Goal: Task Accomplishment & Management: Manage account settings

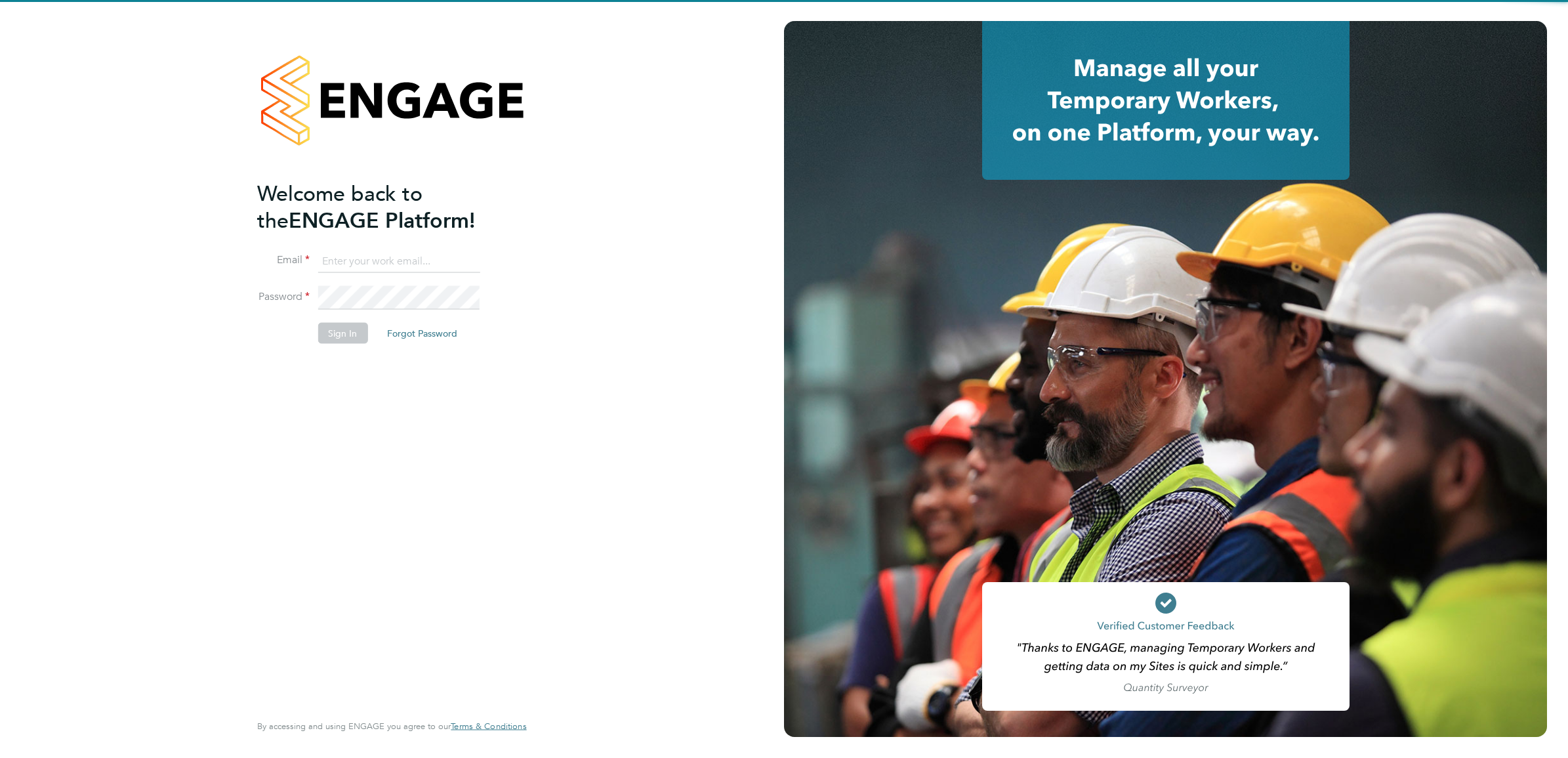
type input "[PERSON_NAME][EMAIL_ADDRESS][PERSON_NAME][DOMAIN_NAME]"
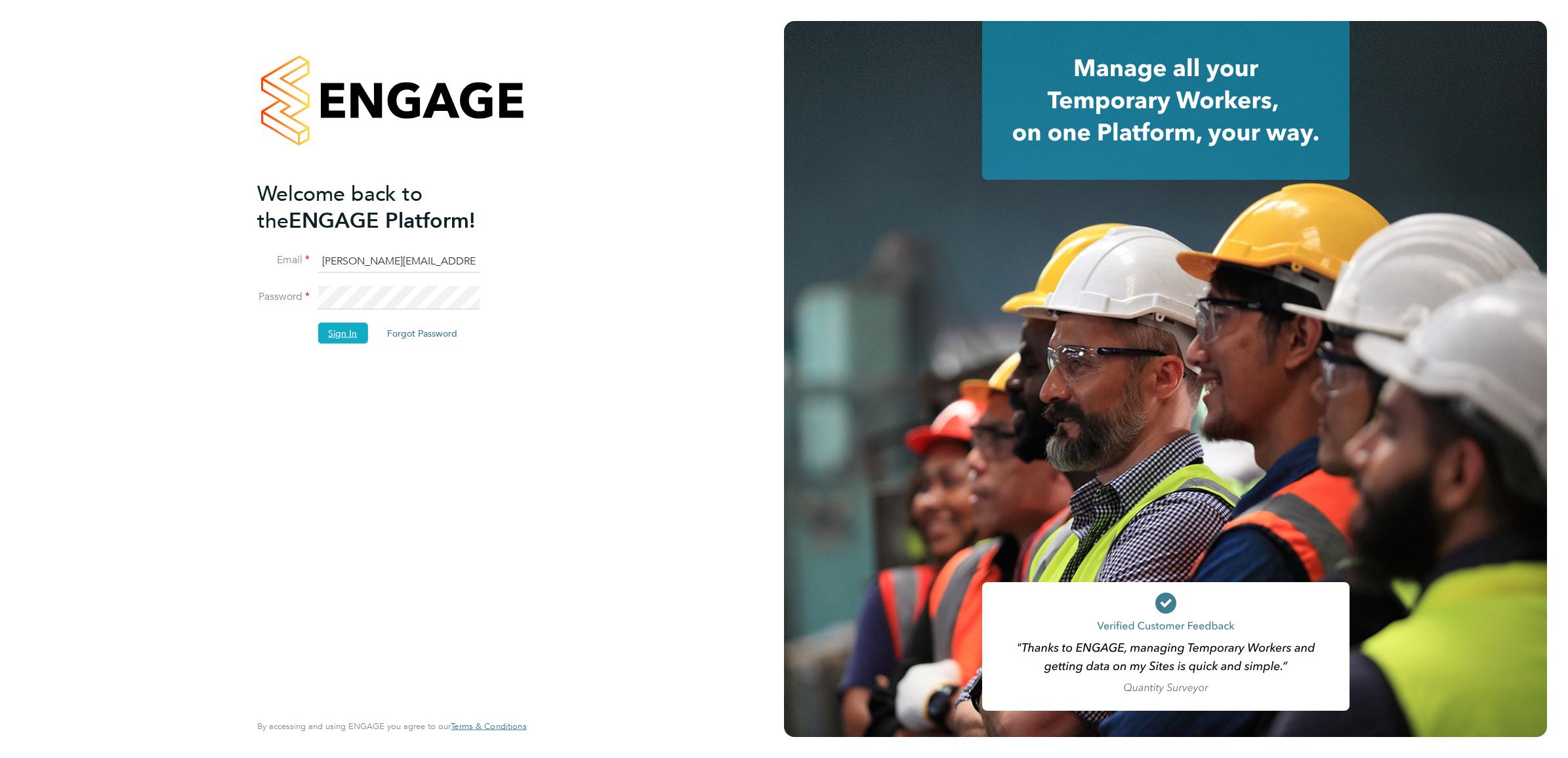
click at [350, 331] on button "Sign In" at bounding box center [342, 333] width 50 height 21
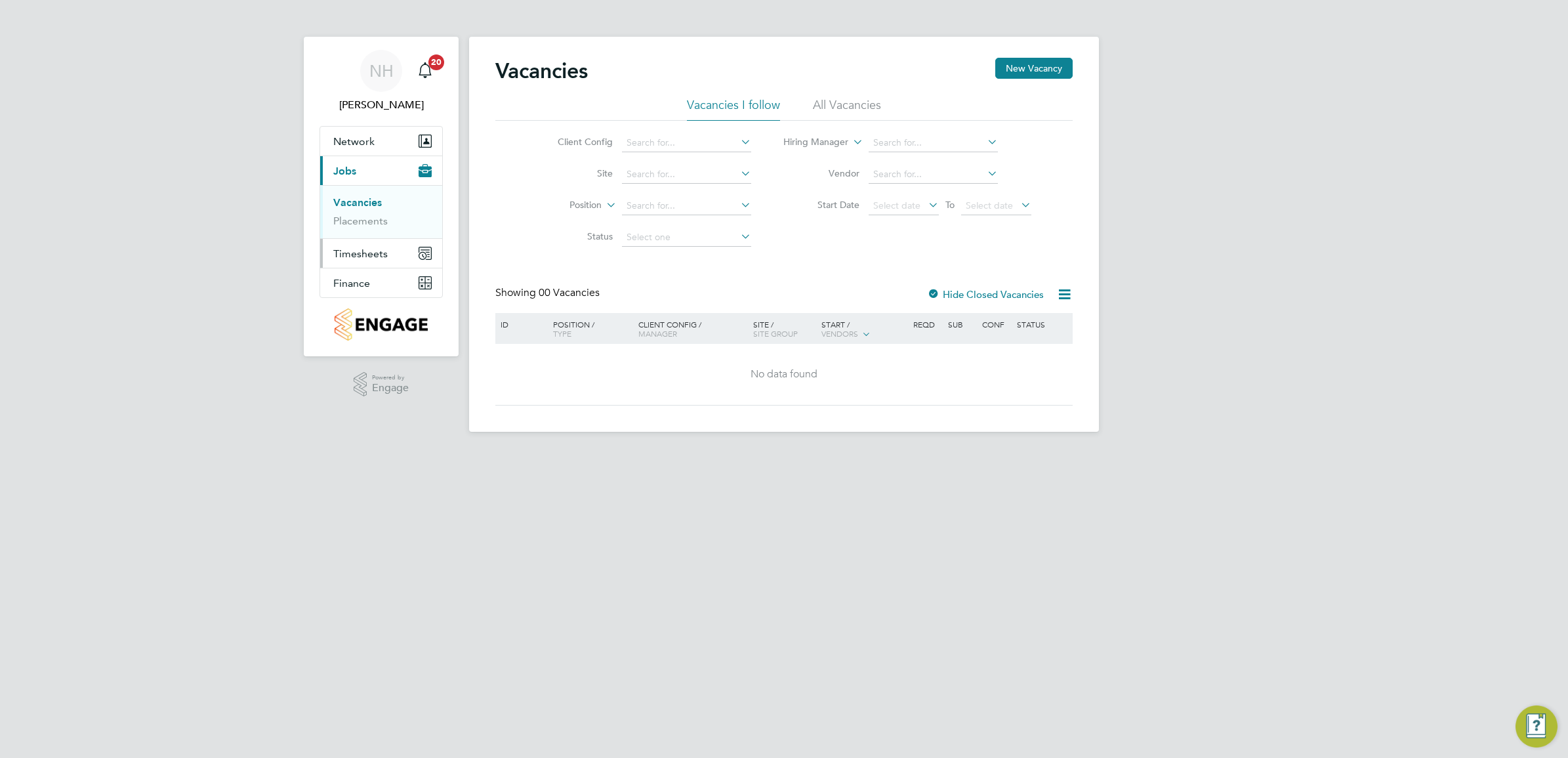
click at [345, 258] on span "Timesheets" at bounding box center [360, 254] width 55 height 12
click at [379, 253] on span "Timesheets" at bounding box center [360, 254] width 55 height 12
click at [379, 235] on link "Timesheets" at bounding box center [360, 232] width 55 height 12
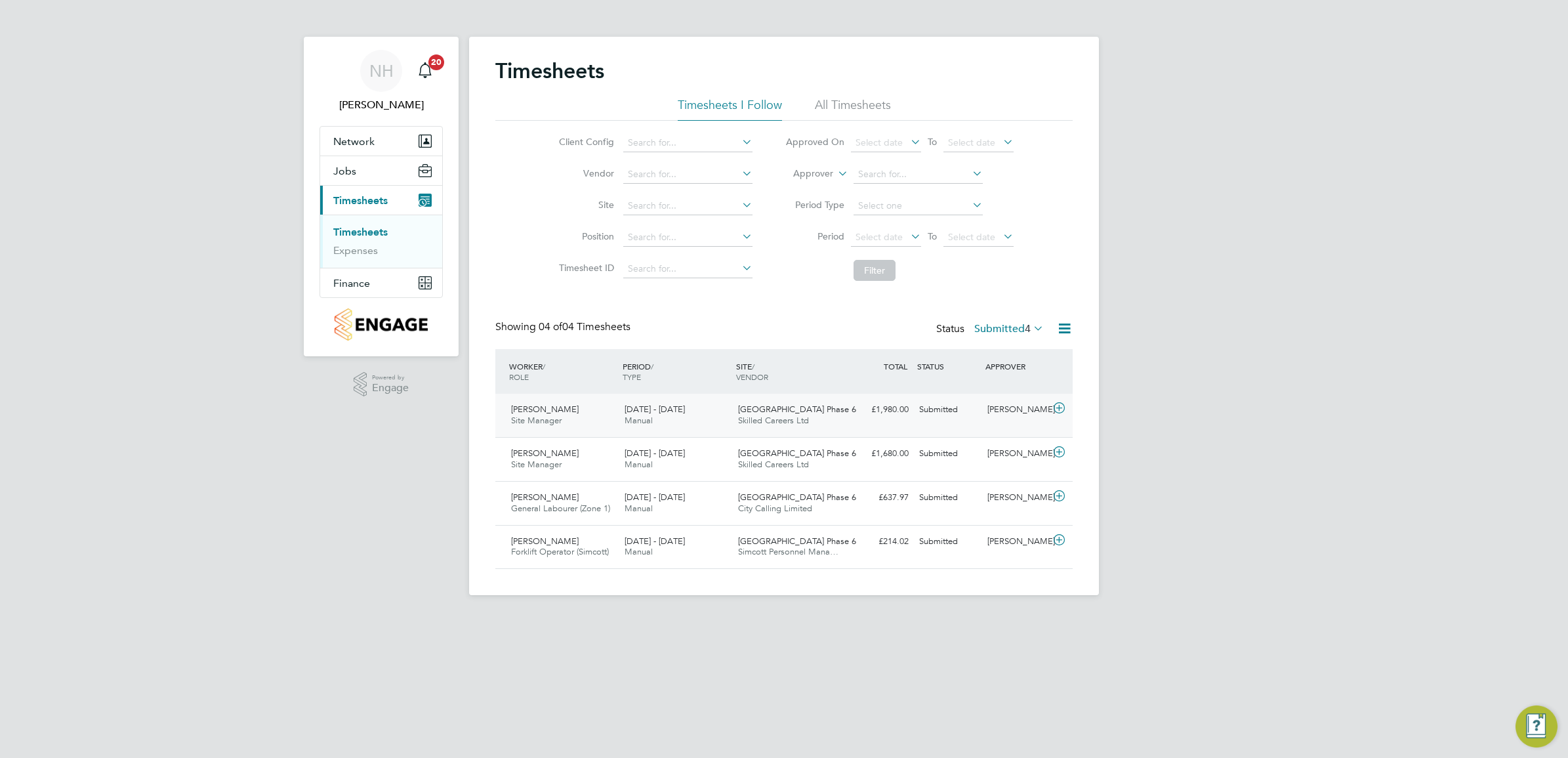
click at [1014, 407] on div "[PERSON_NAME]" at bounding box center [1016, 410] width 68 height 22
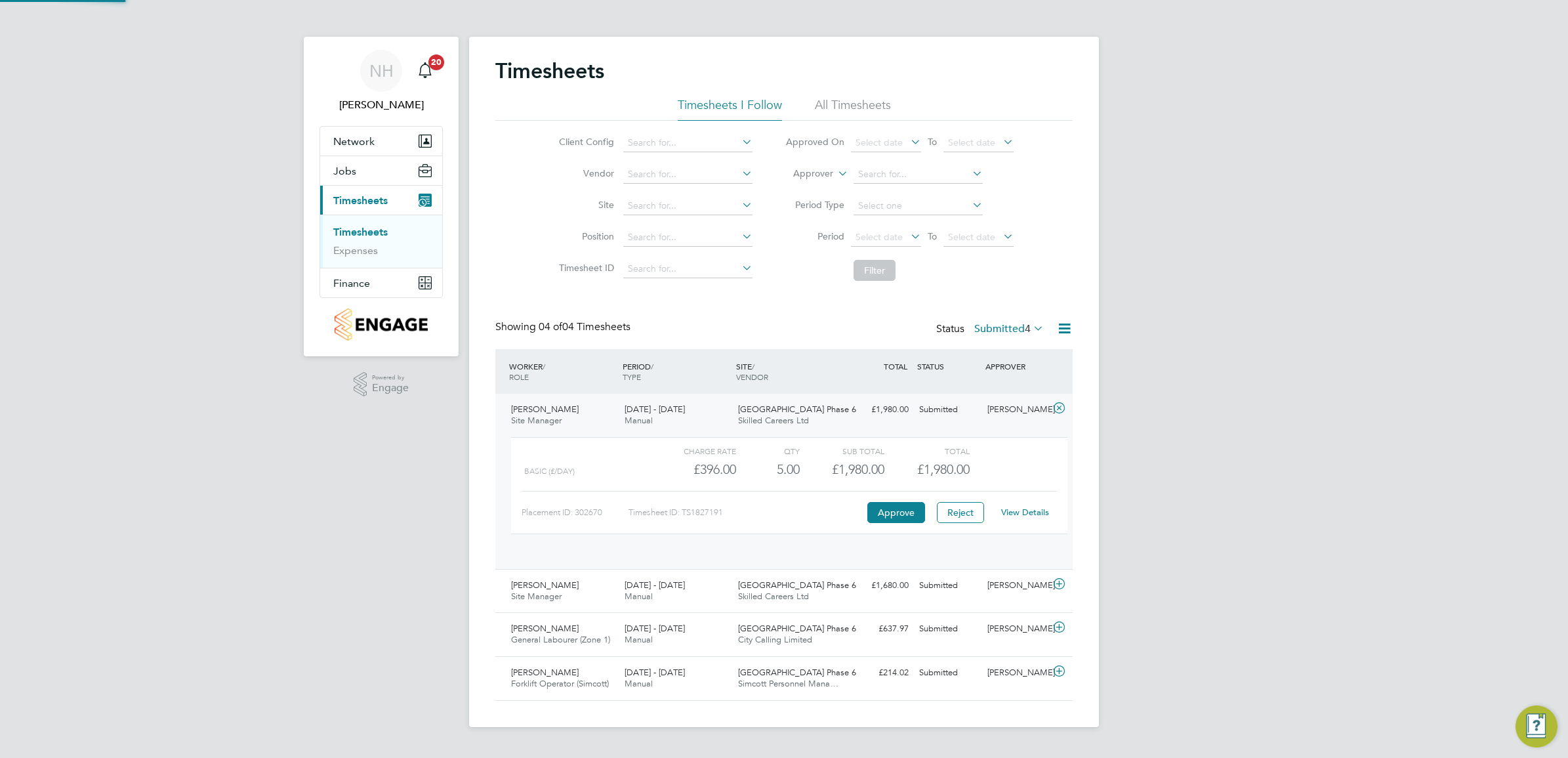
scroll to position [22, 128]
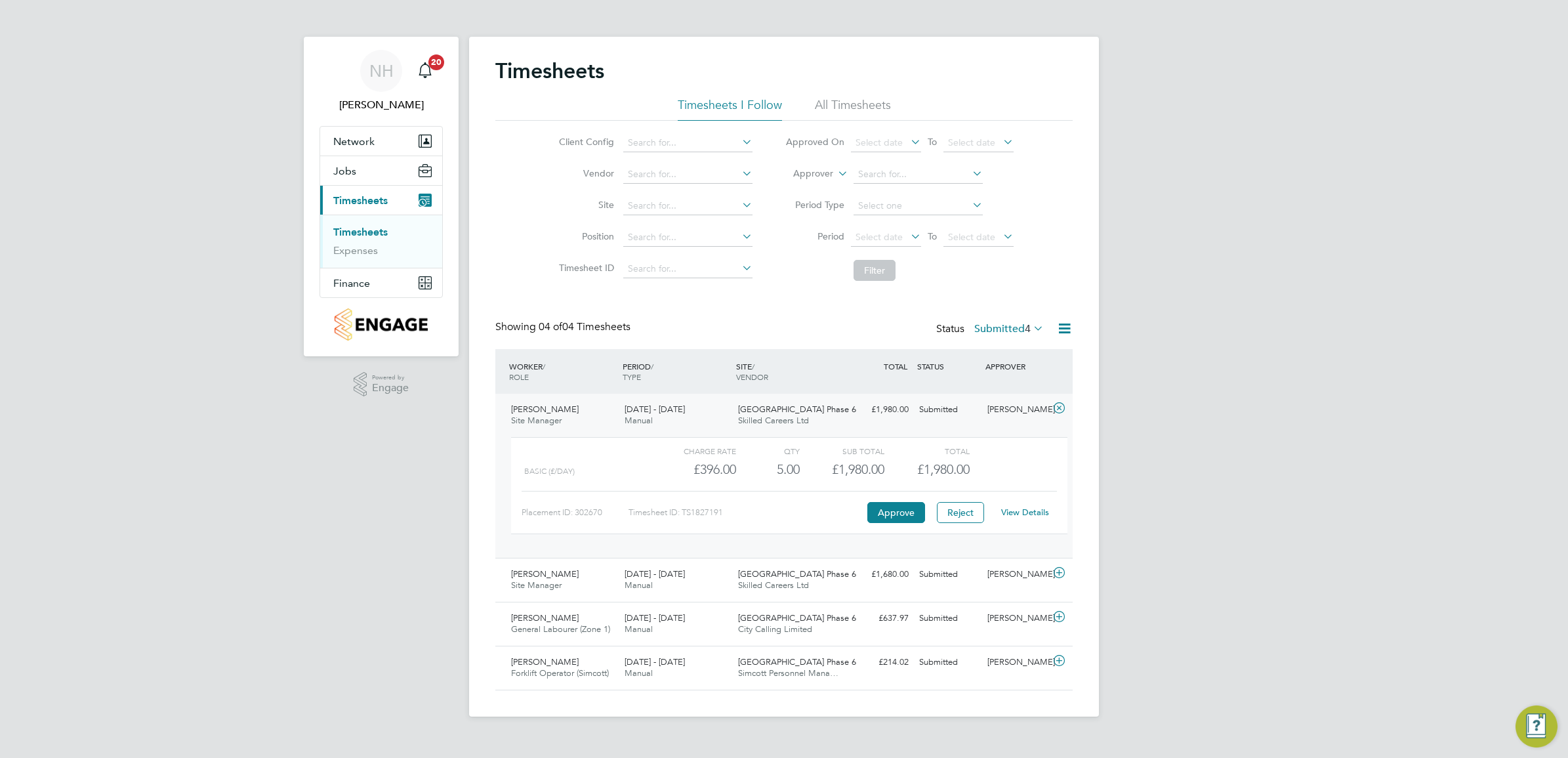
click at [1029, 516] on link "View Details" at bounding box center [1024, 512] width 48 height 11
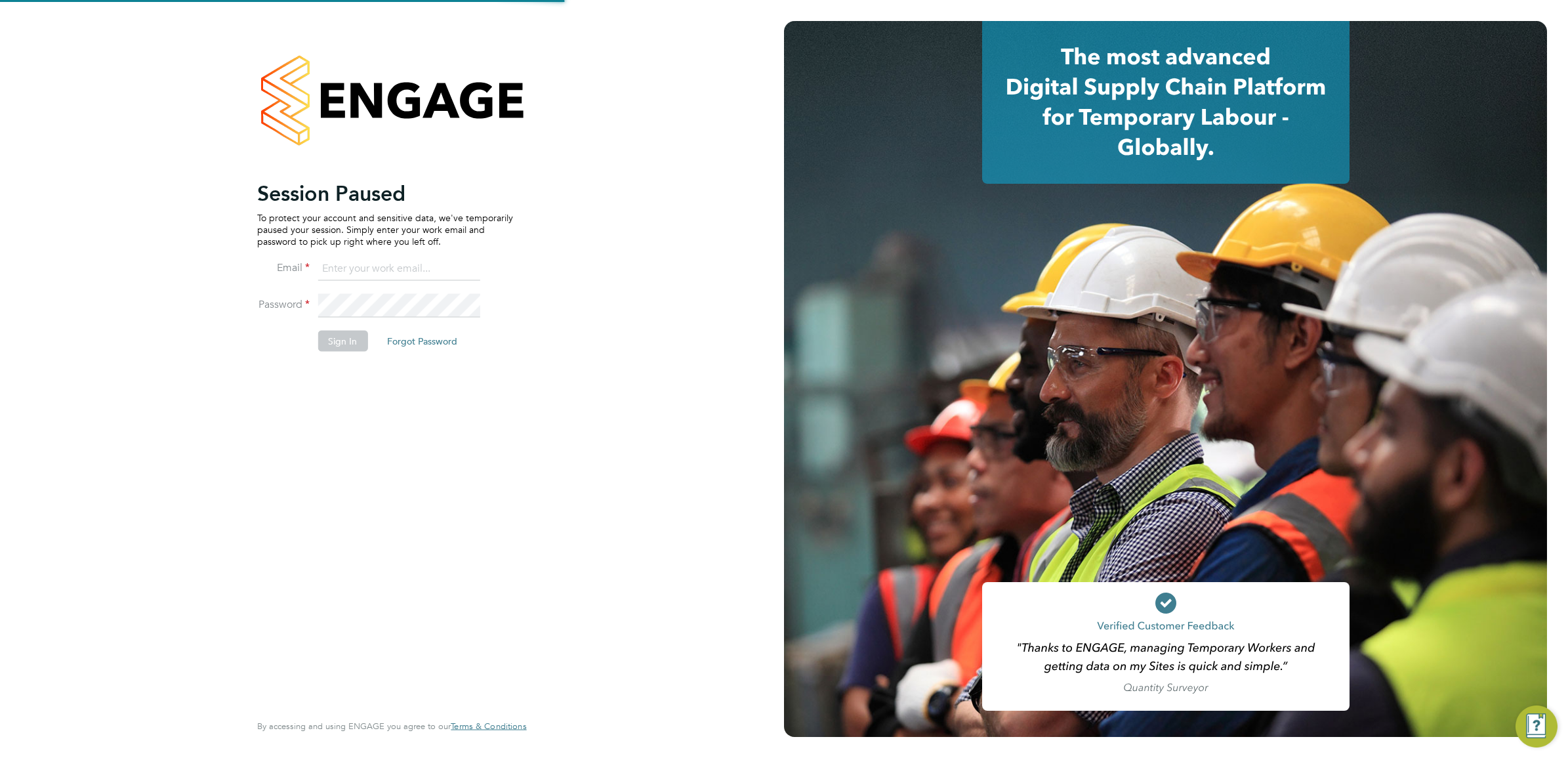
type input "[PERSON_NAME][EMAIL_ADDRESS][PERSON_NAME][DOMAIN_NAME]"
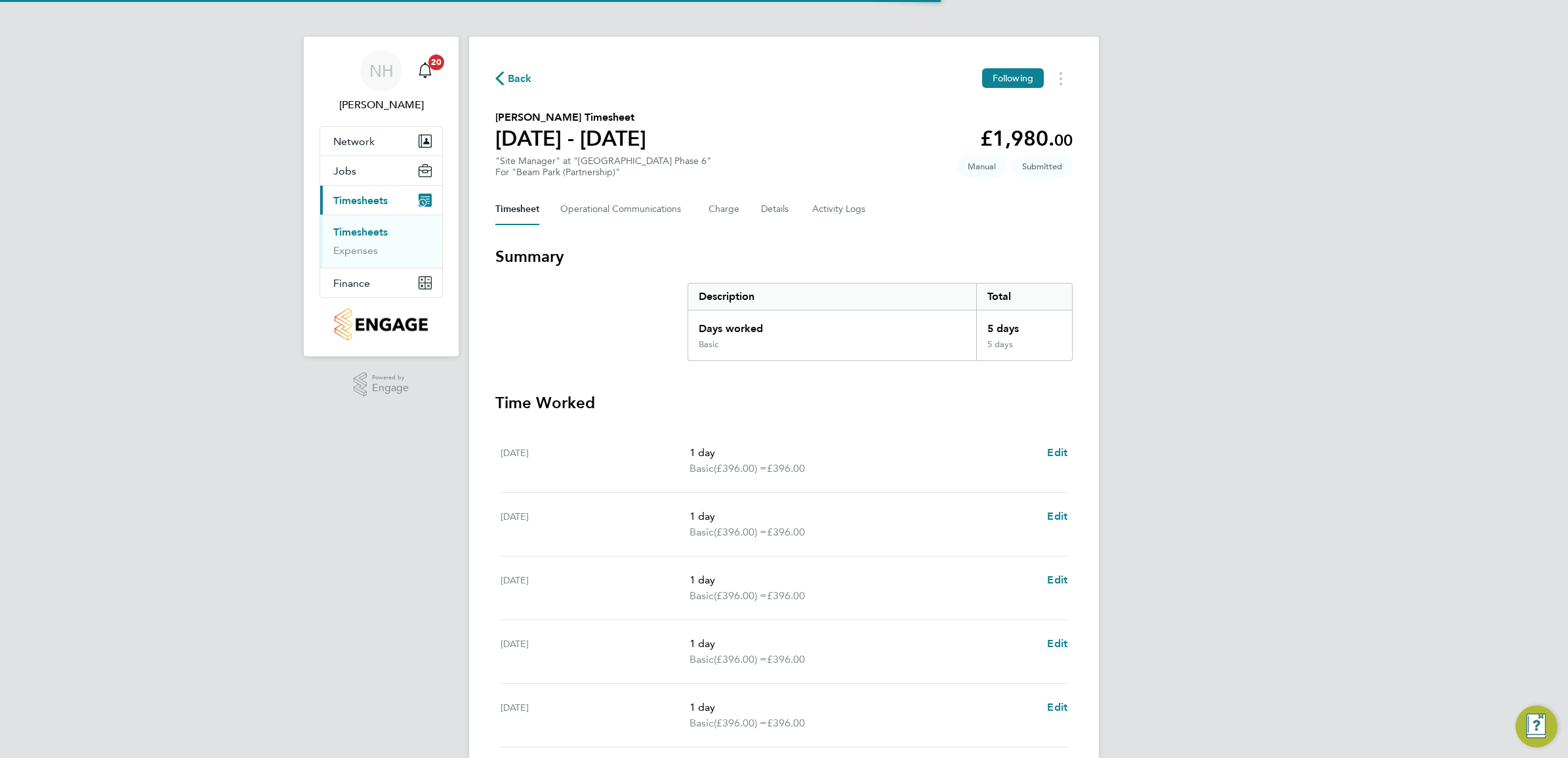
scroll to position [202, 0]
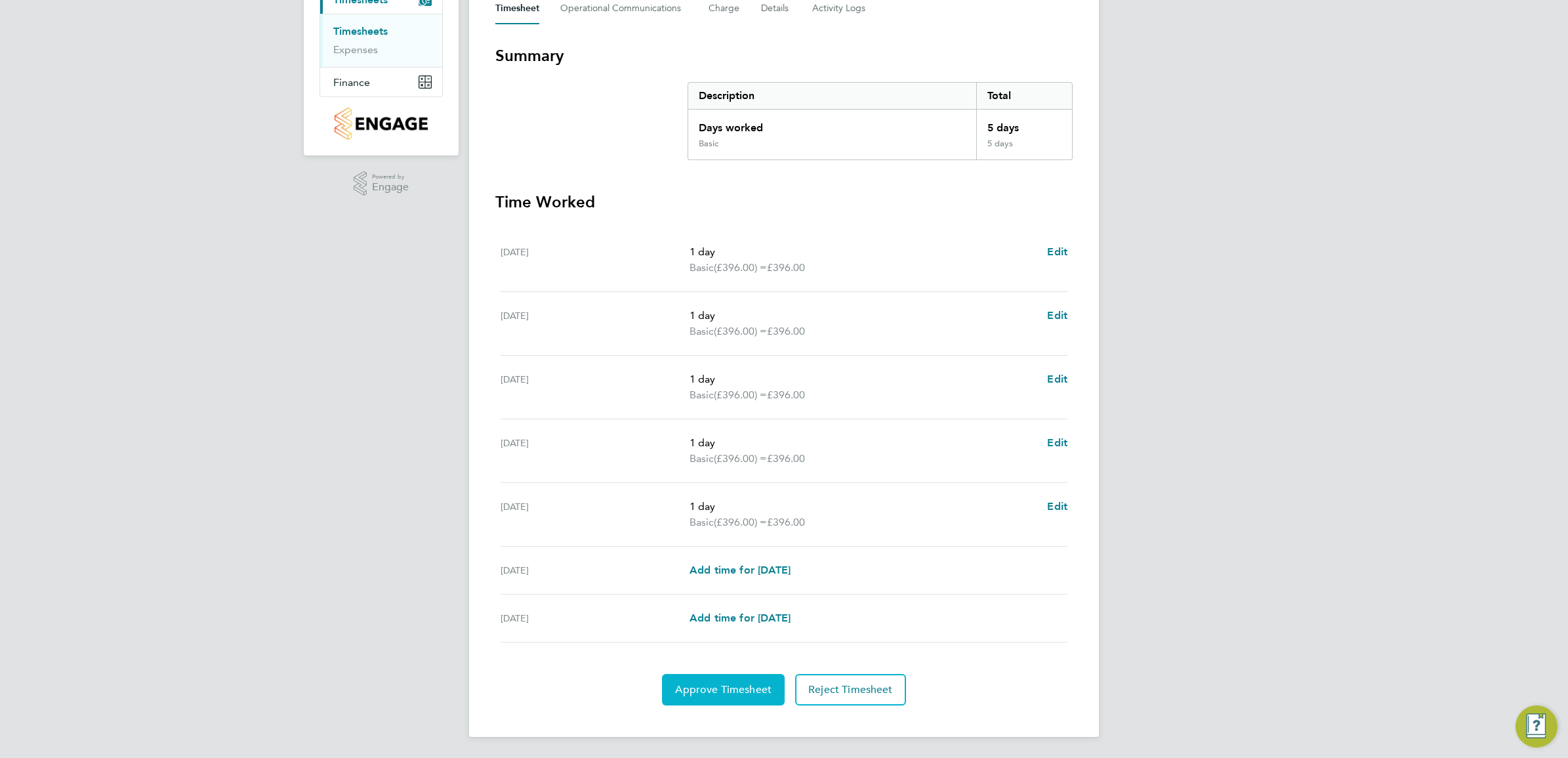
click at [721, 683] on span "Approve Timesheet" at bounding box center [722, 689] width 96 height 13
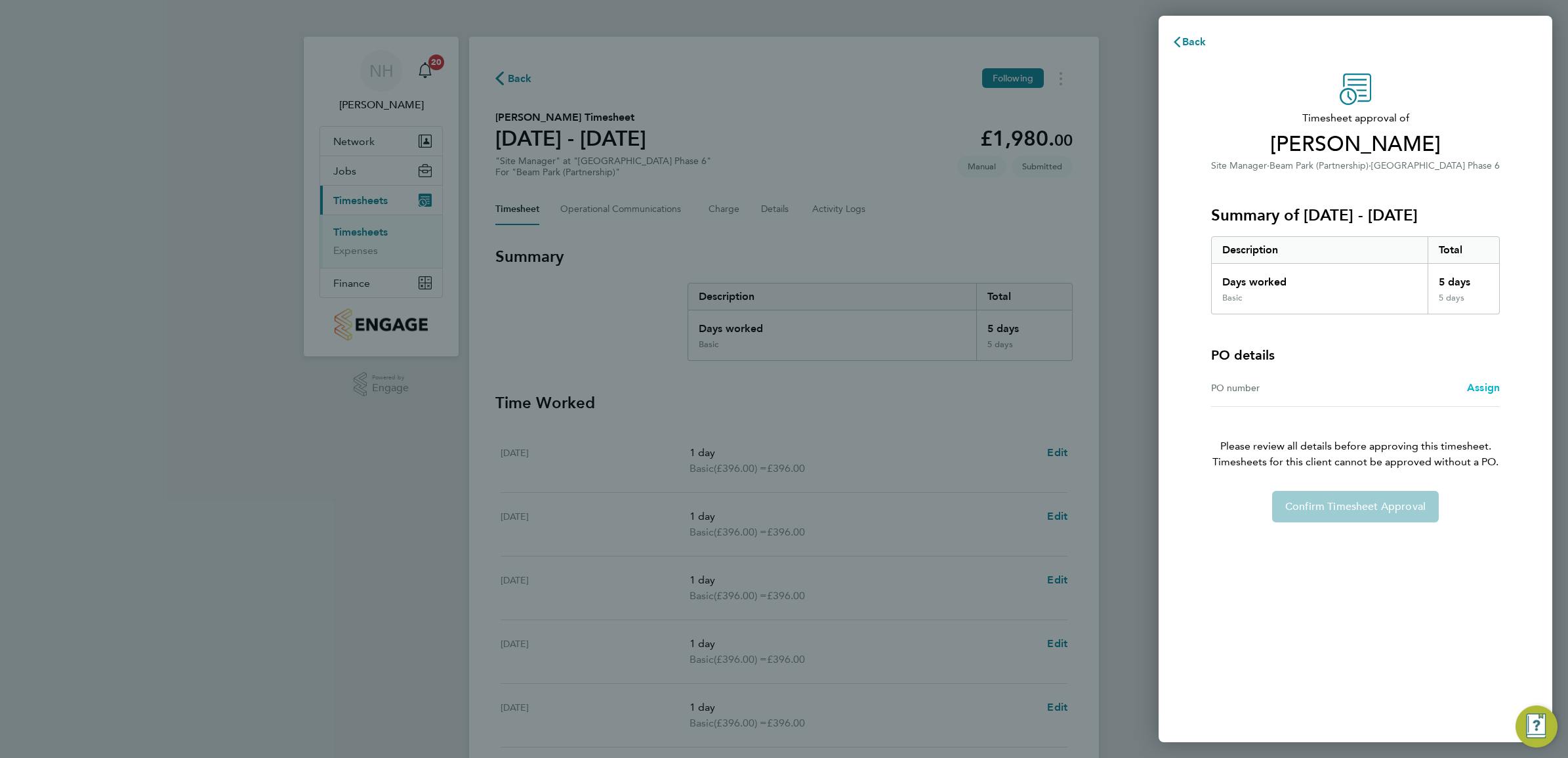
click at [1483, 386] on span "Assign" at bounding box center [1483, 388] width 33 height 12
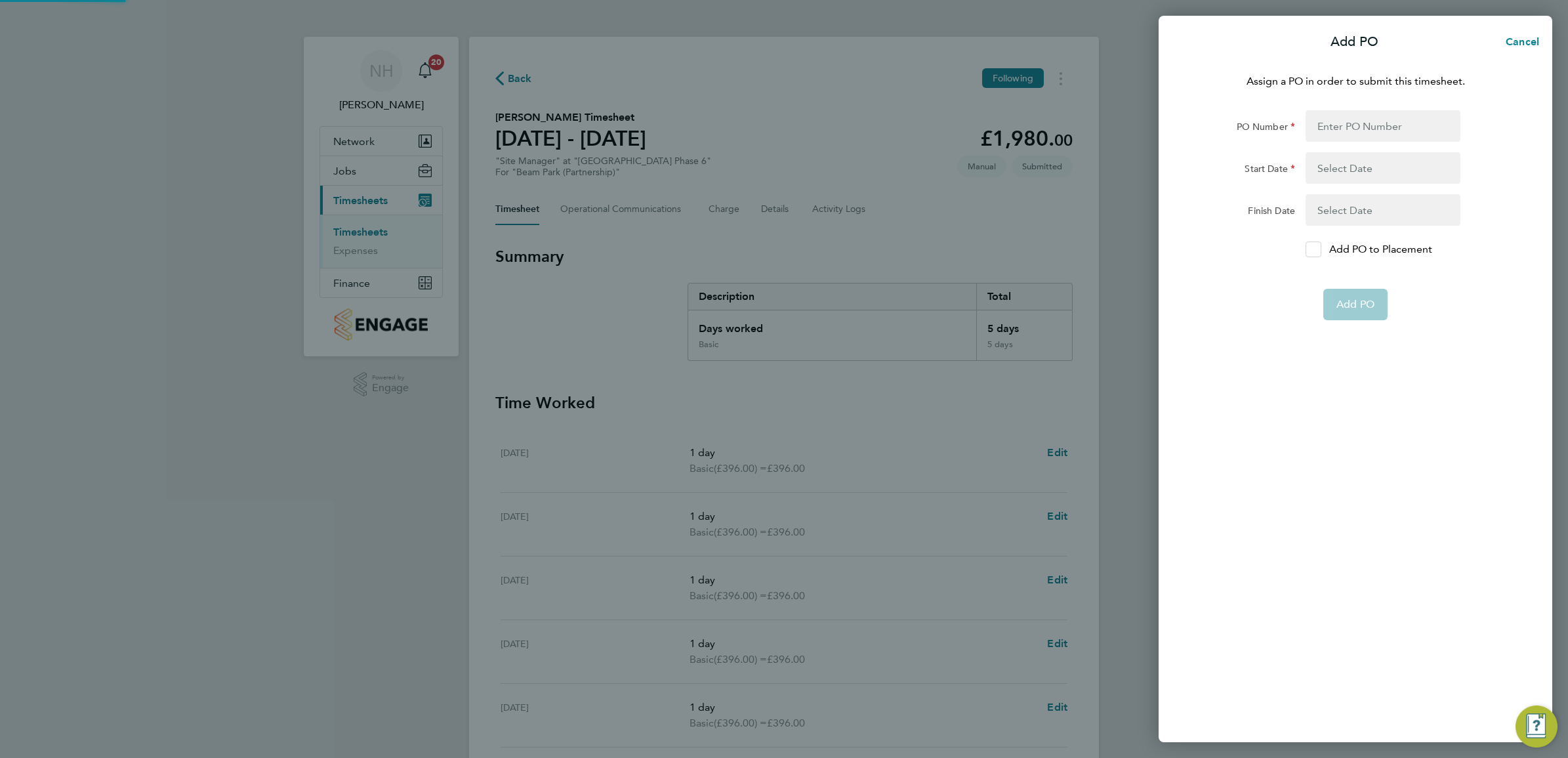
click at [1317, 246] on icon at bounding box center [1313, 250] width 10 height 9
click at [1318, 249] on input "Add PO to Placement" at bounding box center [1318, 249] width 0 height 0
click at [1343, 120] on input "PO Number" at bounding box center [1383, 126] width 155 height 32
click at [1369, 120] on input "PO Number" at bounding box center [1383, 126] width 155 height 32
type input "H66981C"
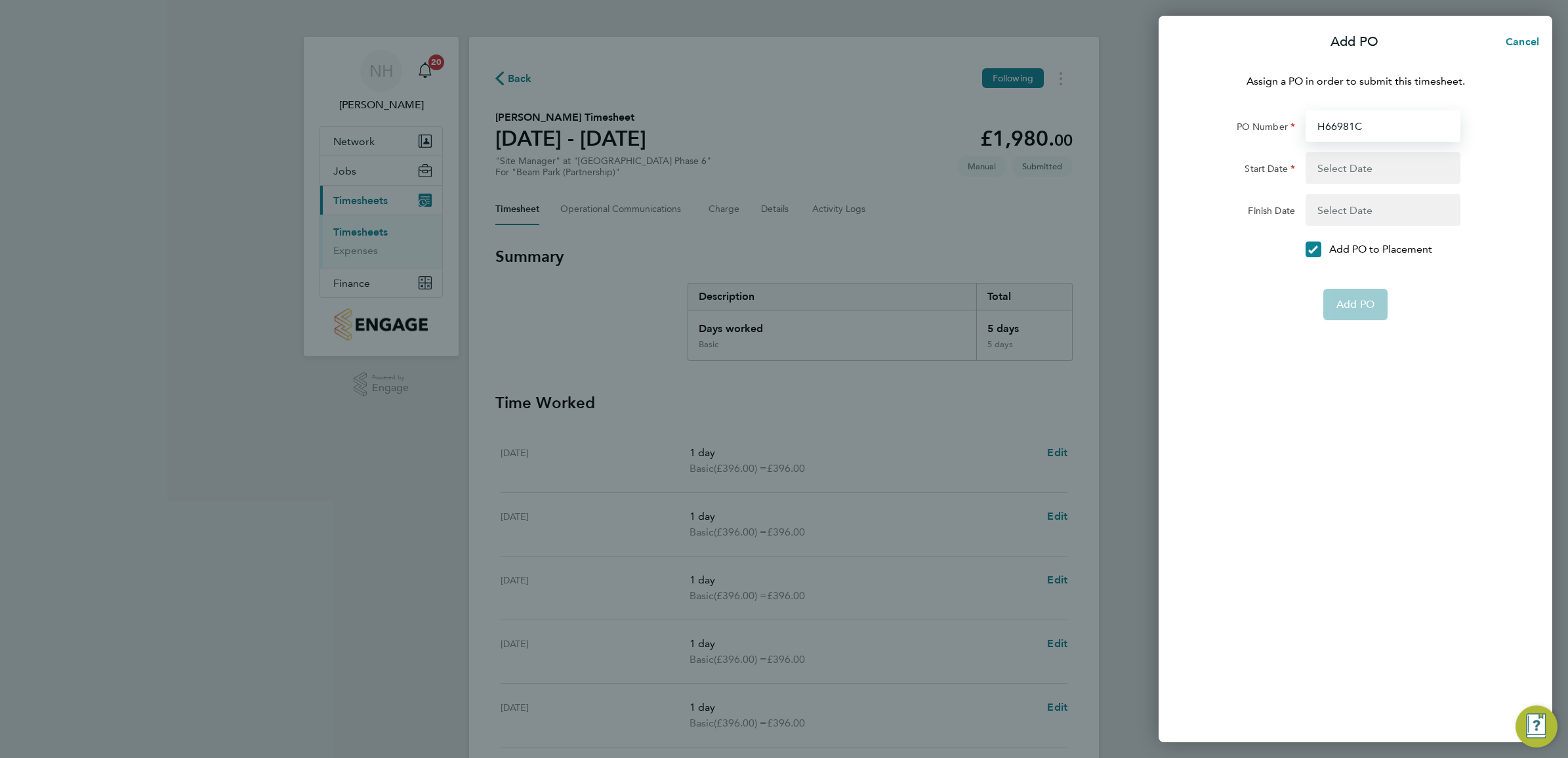
type input "18 May 25"
type input "18 Dec 25"
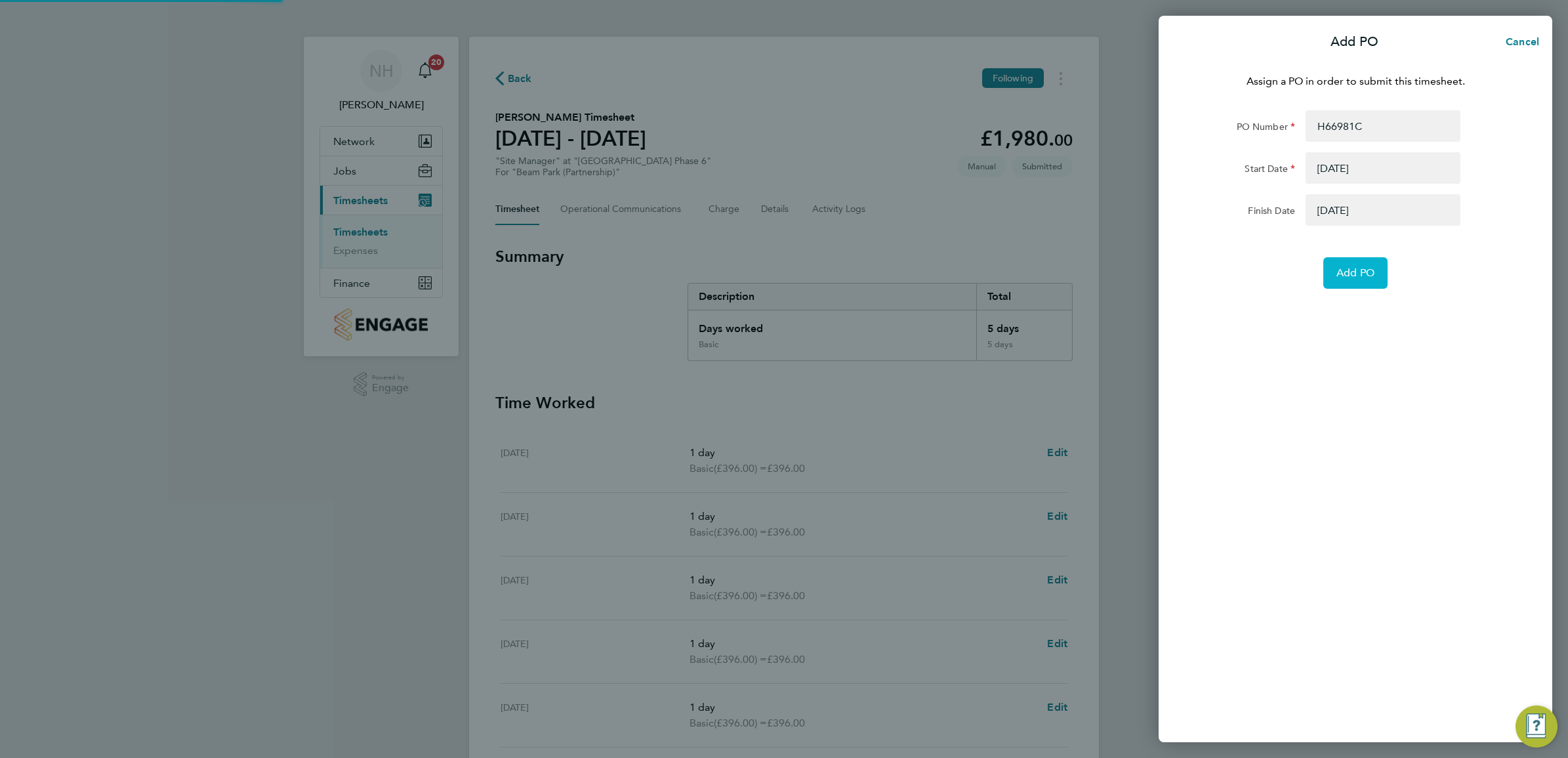
click at [1350, 280] on button "Add PO" at bounding box center [1355, 273] width 64 height 32
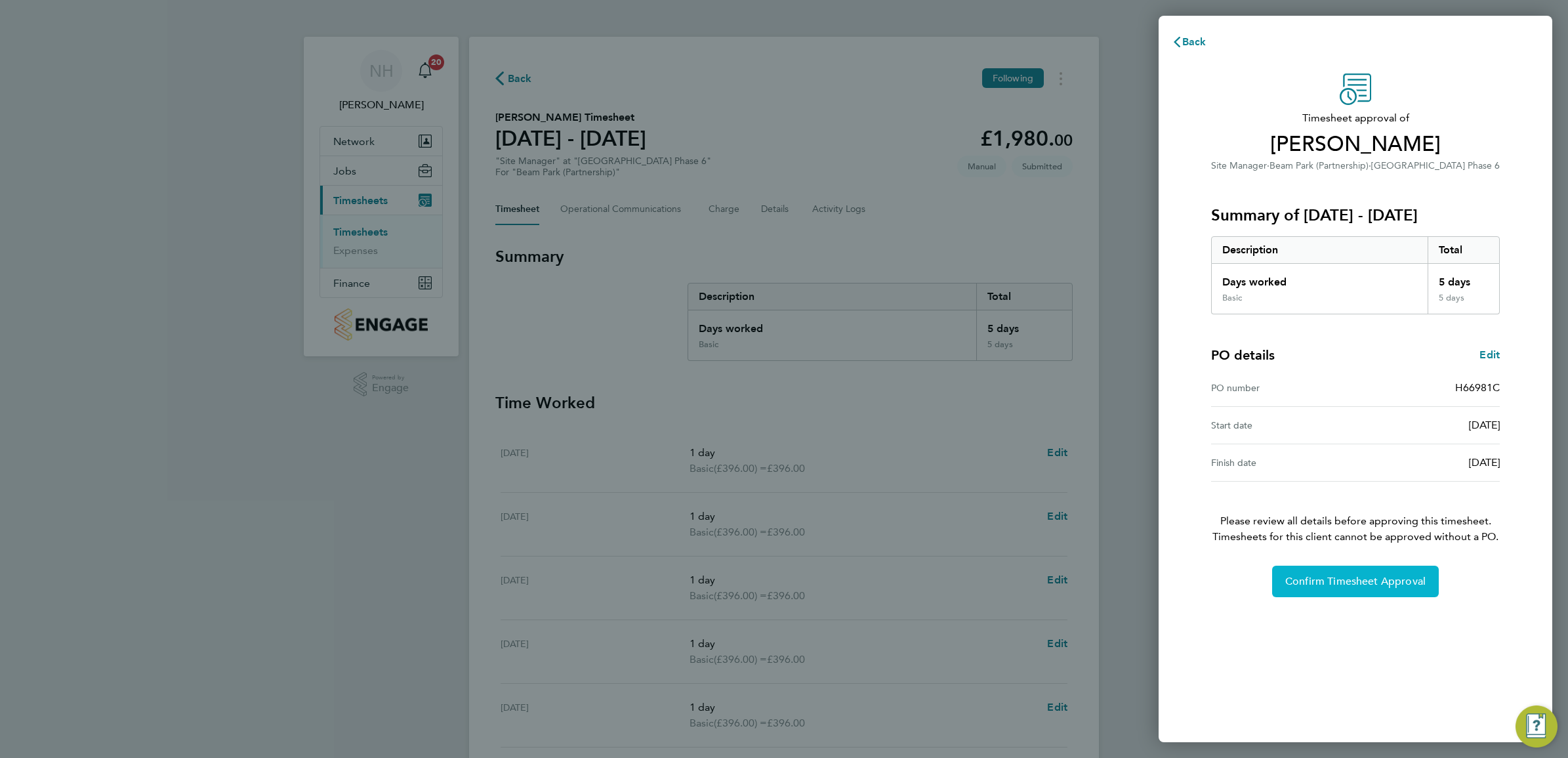
click at [1335, 588] on span "Confirm Timesheet Approval" at bounding box center [1355, 581] width 140 height 13
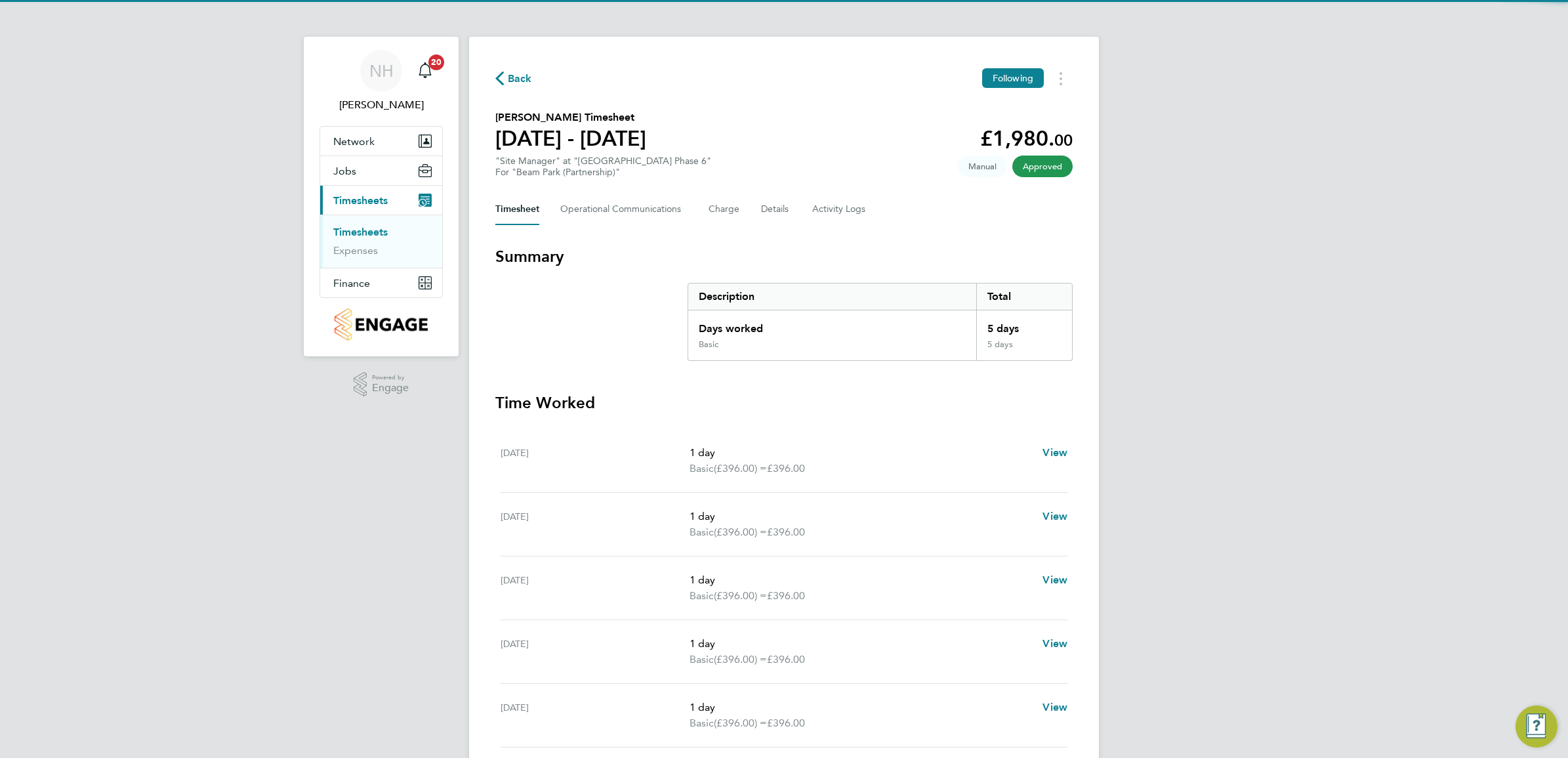
click at [512, 78] on span "Back" at bounding box center [520, 78] width 25 height 16
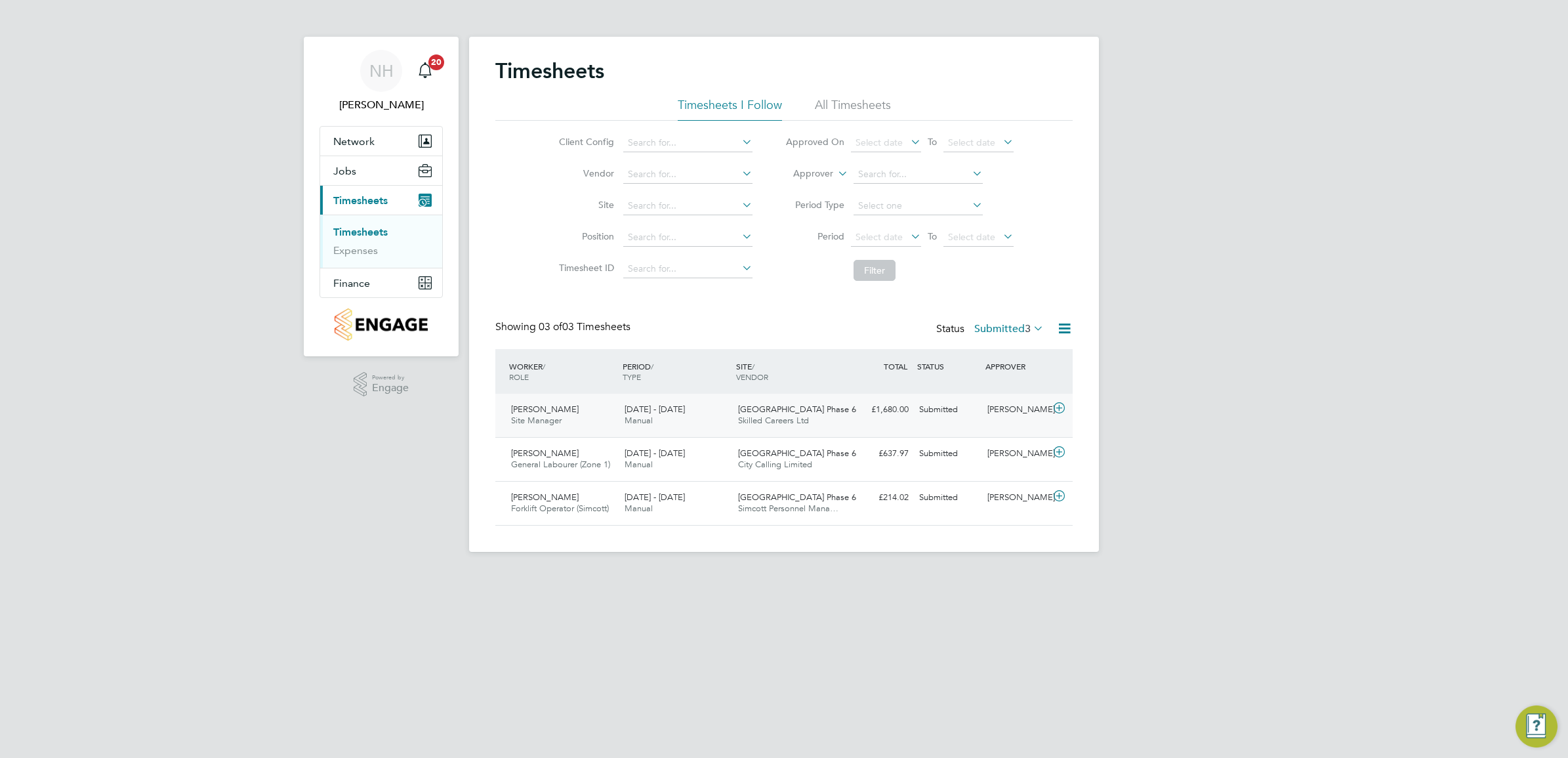
click at [1002, 405] on div "[PERSON_NAME]" at bounding box center [1016, 410] width 68 height 22
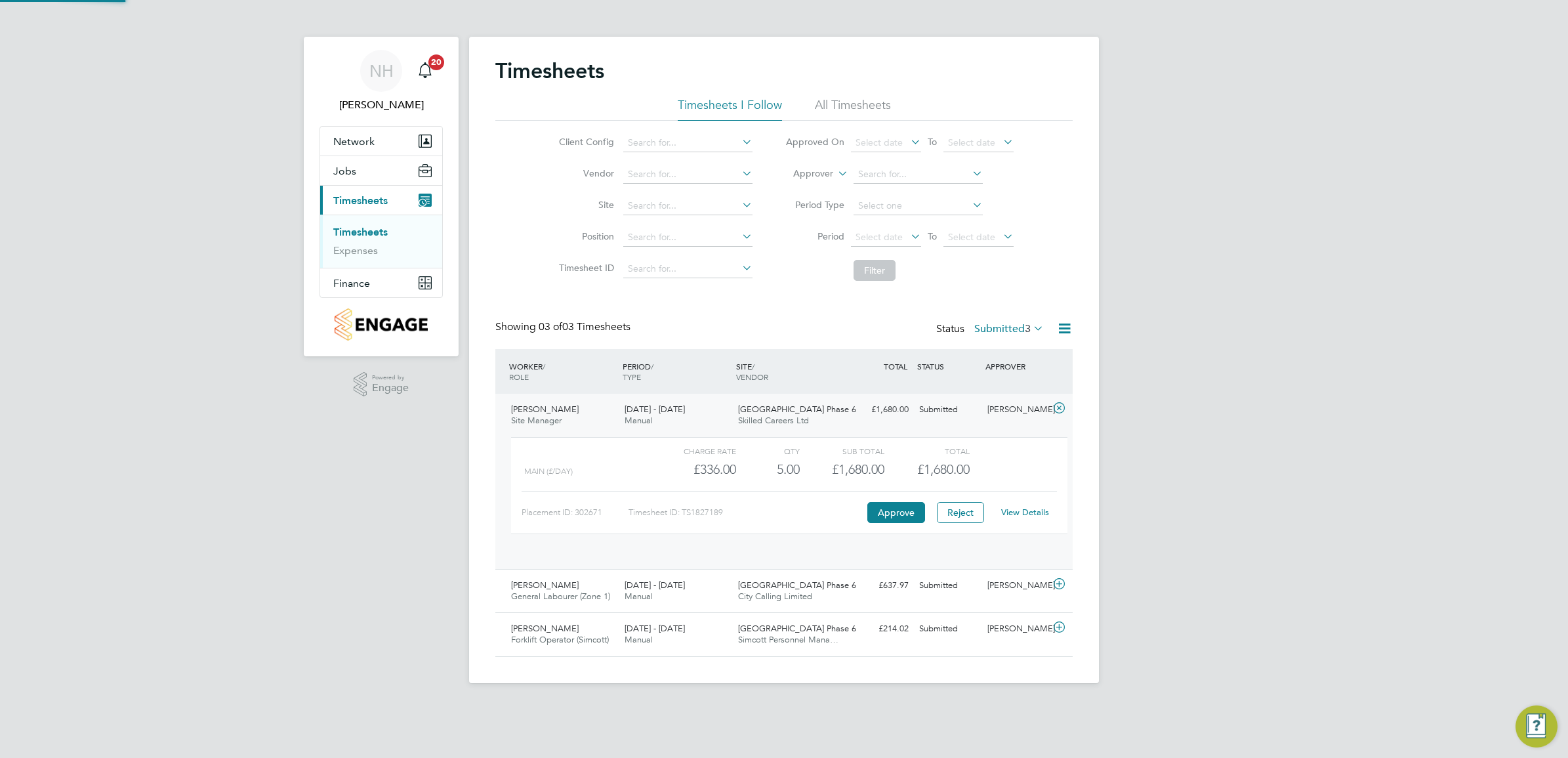
scroll to position [22, 128]
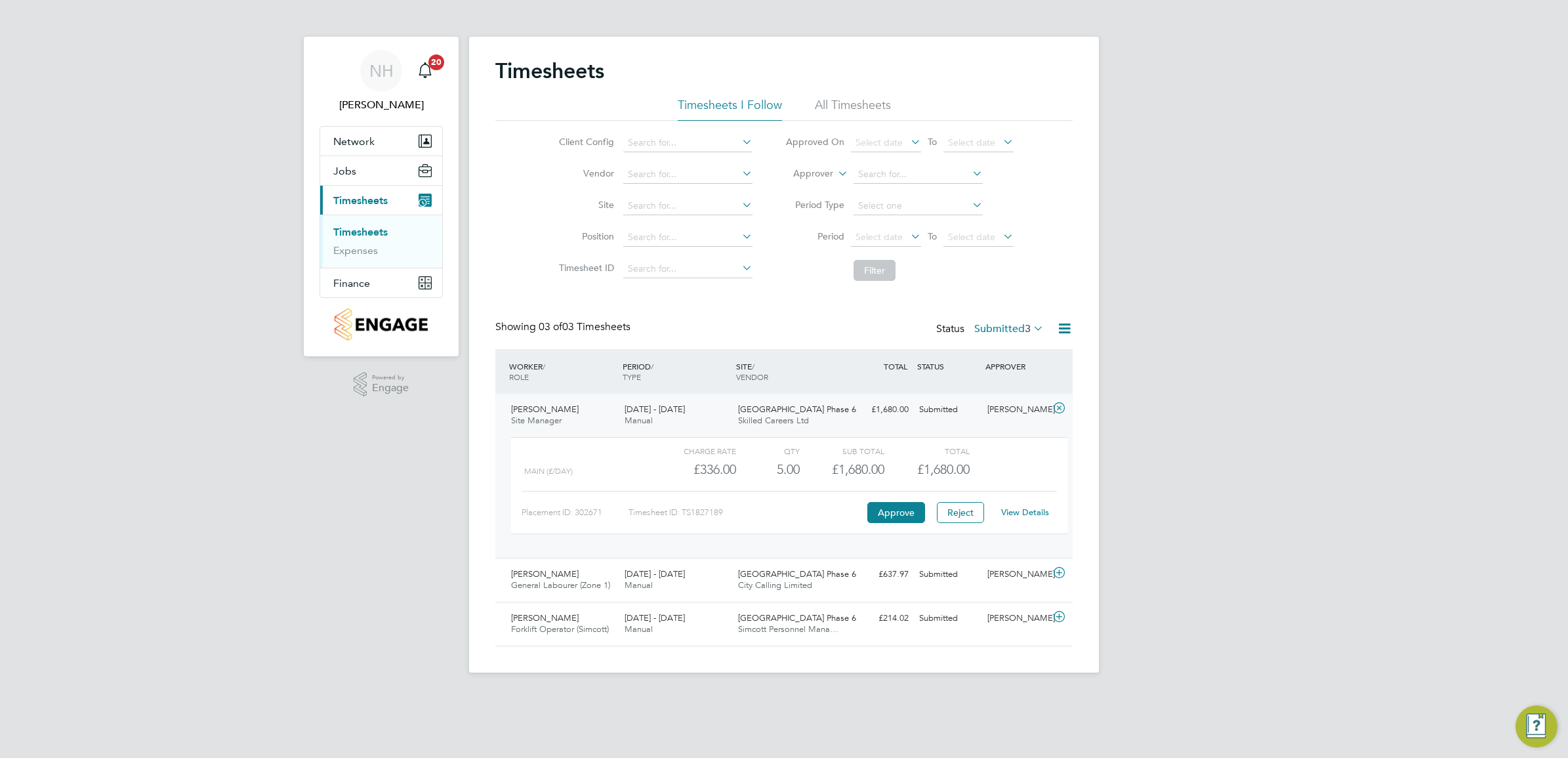
click at [1017, 506] on div "View Details" at bounding box center [1024, 513] width 64 height 21
click at [1027, 516] on link "View Details" at bounding box center [1024, 512] width 48 height 11
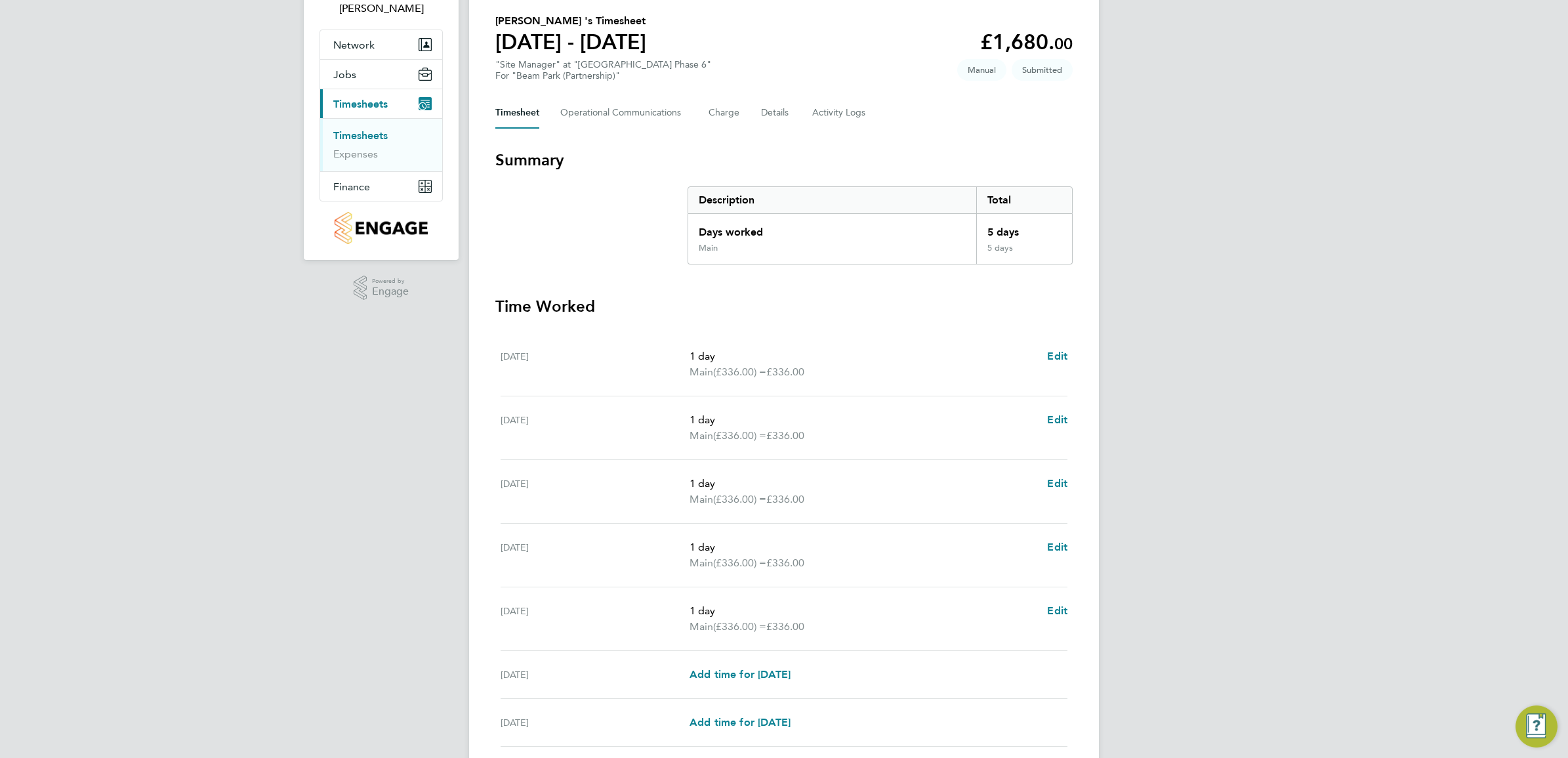
scroll to position [202, 0]
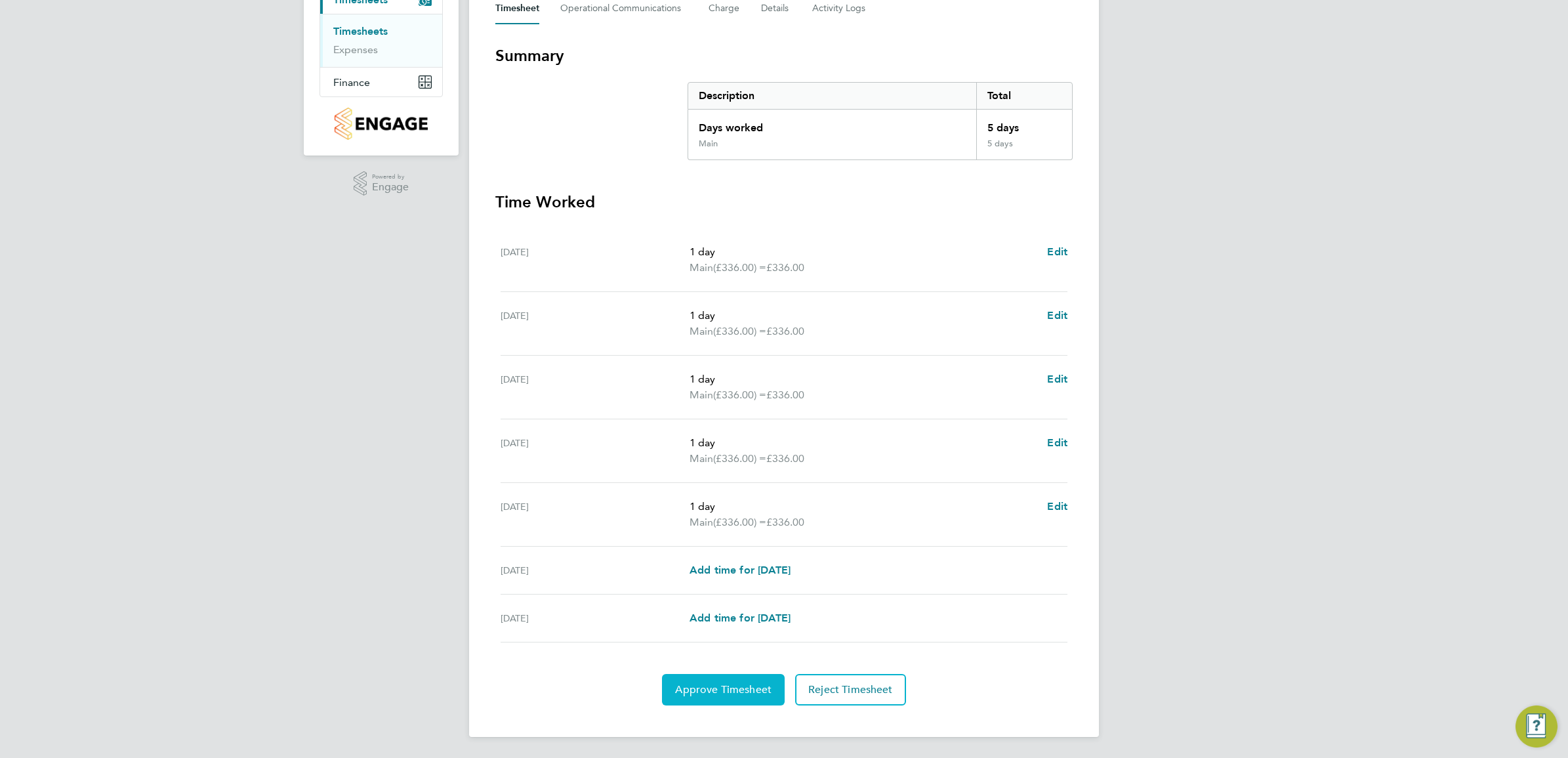
drag, startPoint x: 731, startPoint y: 689, endPoint x: 733, endPoint y: 681, distance: 8.2
click at [731, 687] on span "Approve Timesheet" at bounding box center [722, 689] width 96 height 13
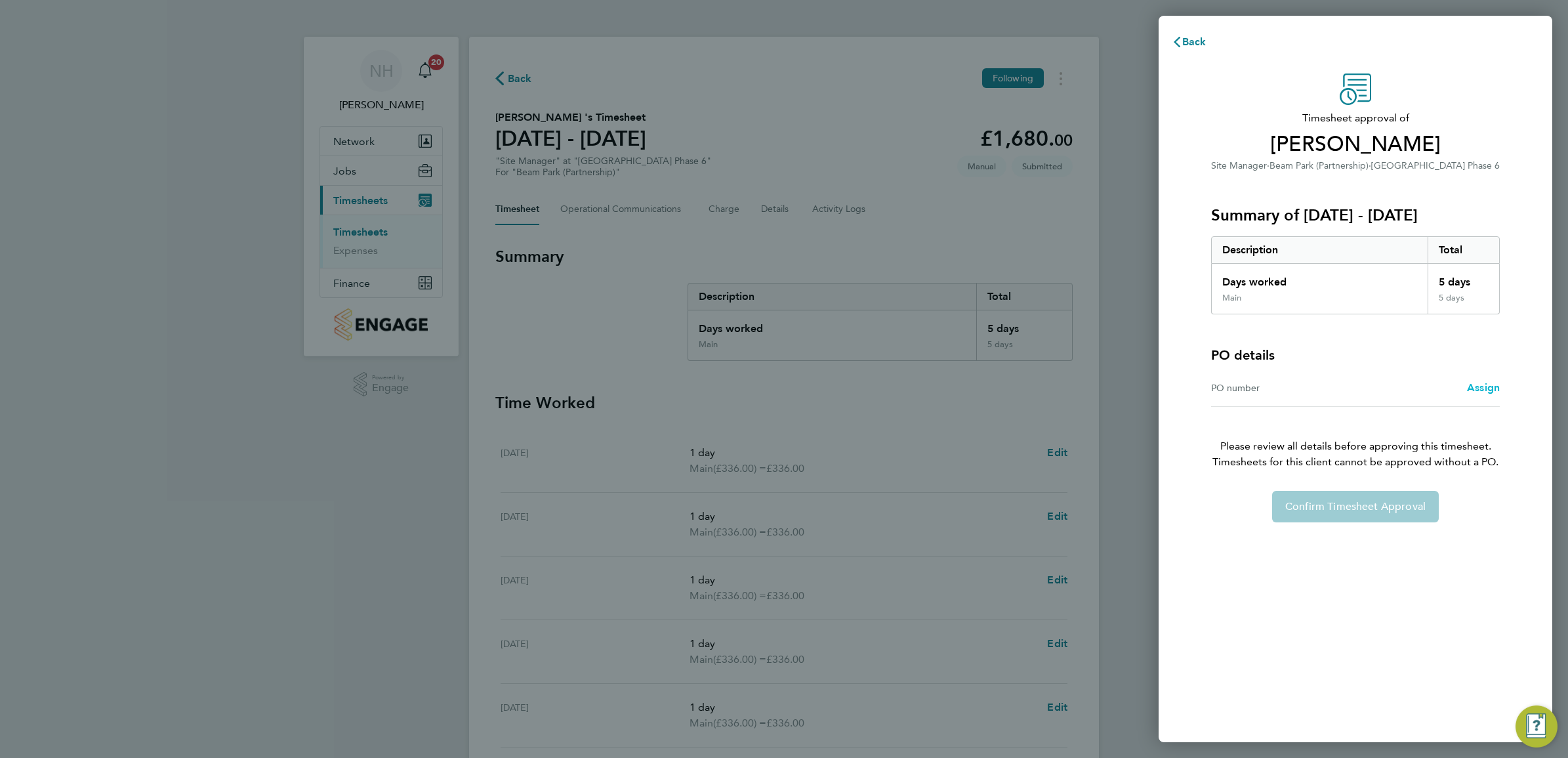
click at [1479, 390] on span "Assign" at bounding box center [1483, 388] width 33 height 12
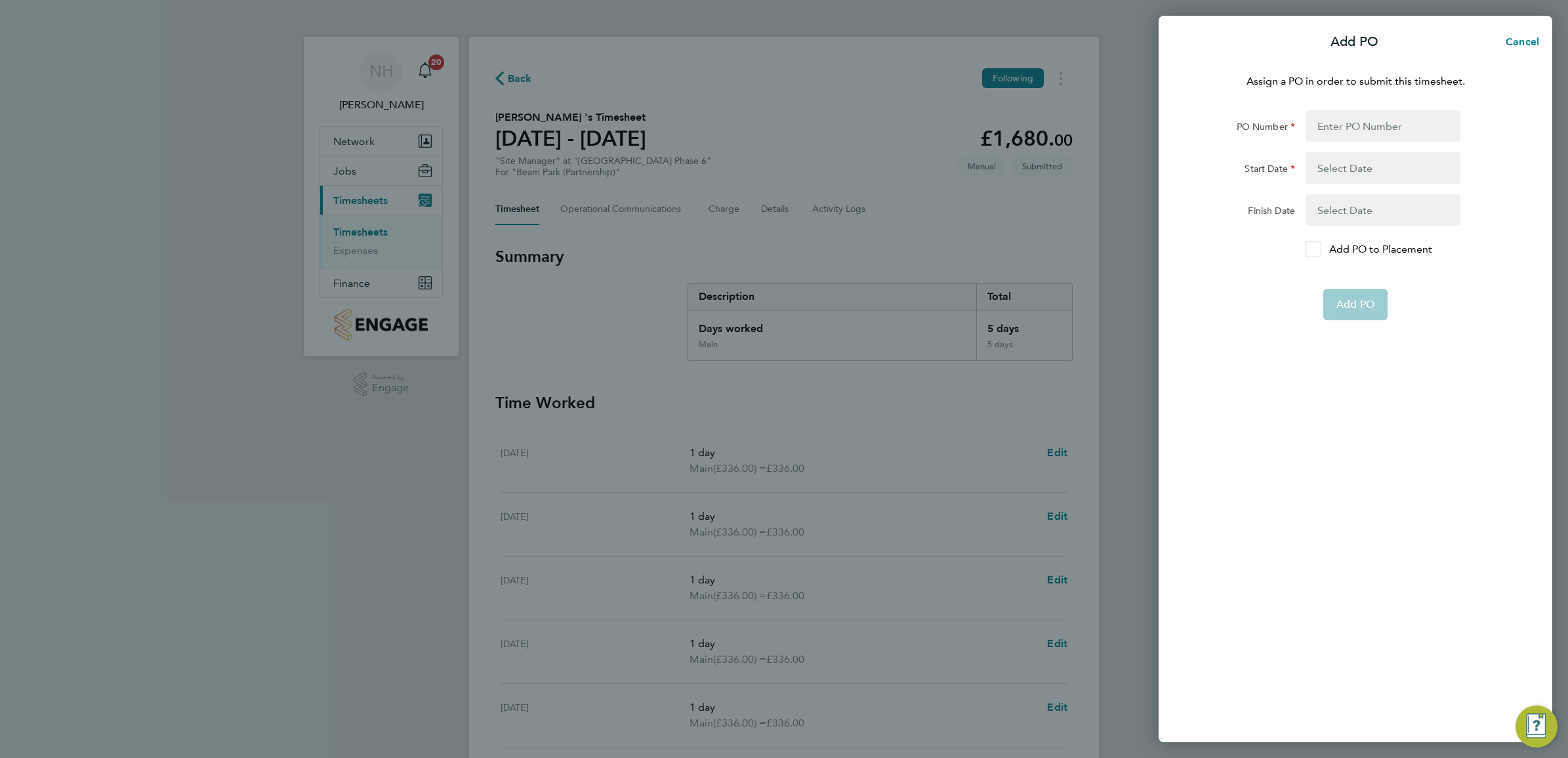
click at [1313, 249] on icon at bounding box center [1313, 250] width 10 height 9
click at [1318, 249] on input "Add PO to Placement" at bounding box center [1318, 249] width 0 height 0
click at [1320, 140] on input "PO Number" at bounding box center [1383, 126] width 155 height 32
type input "H66981C"
type input "18 May 25"
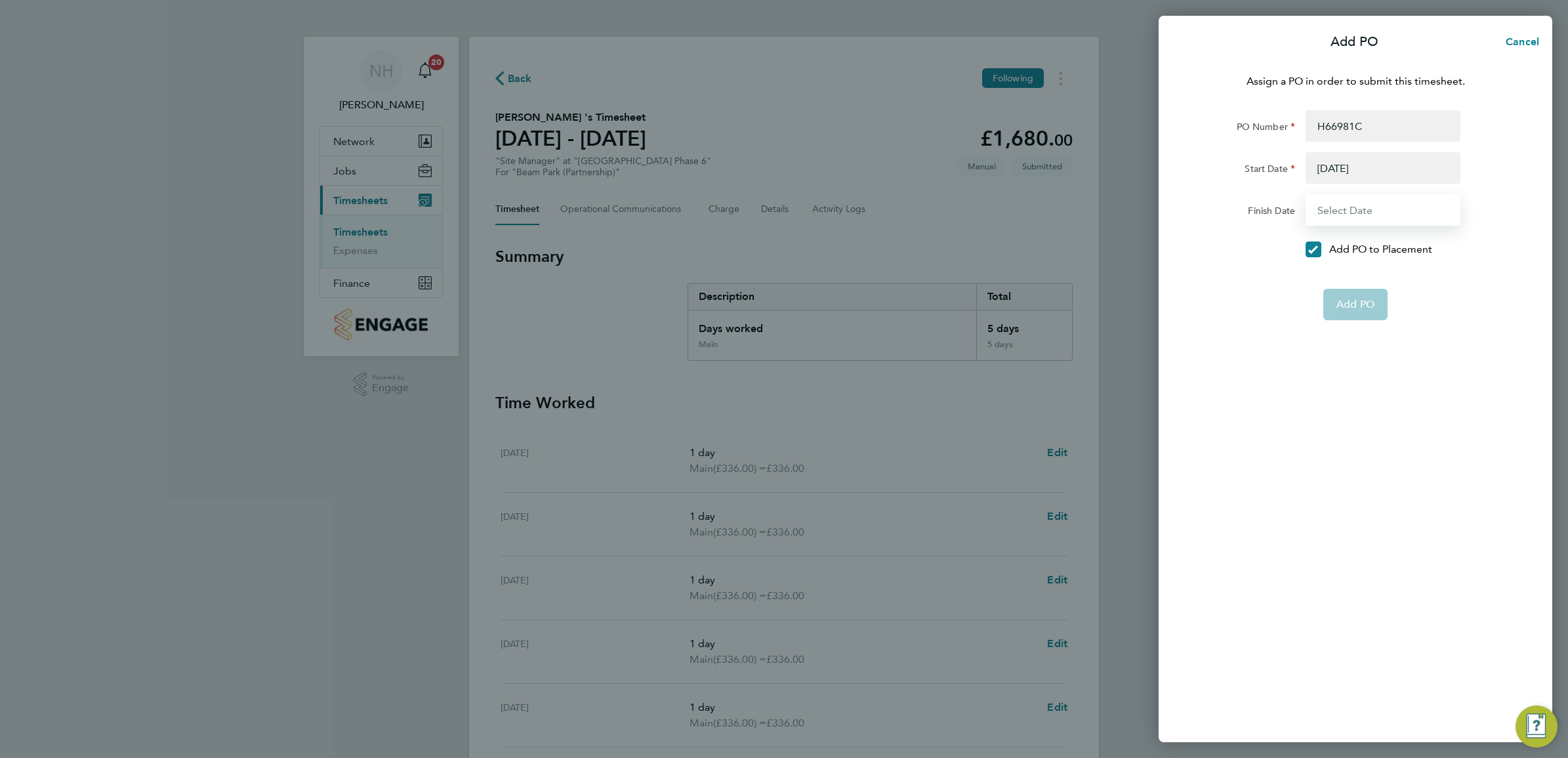
type input "18 Dec 25"
click at [1347, 271] on span "Add PO" at bounding box center [1355, 272] width 38 height 13
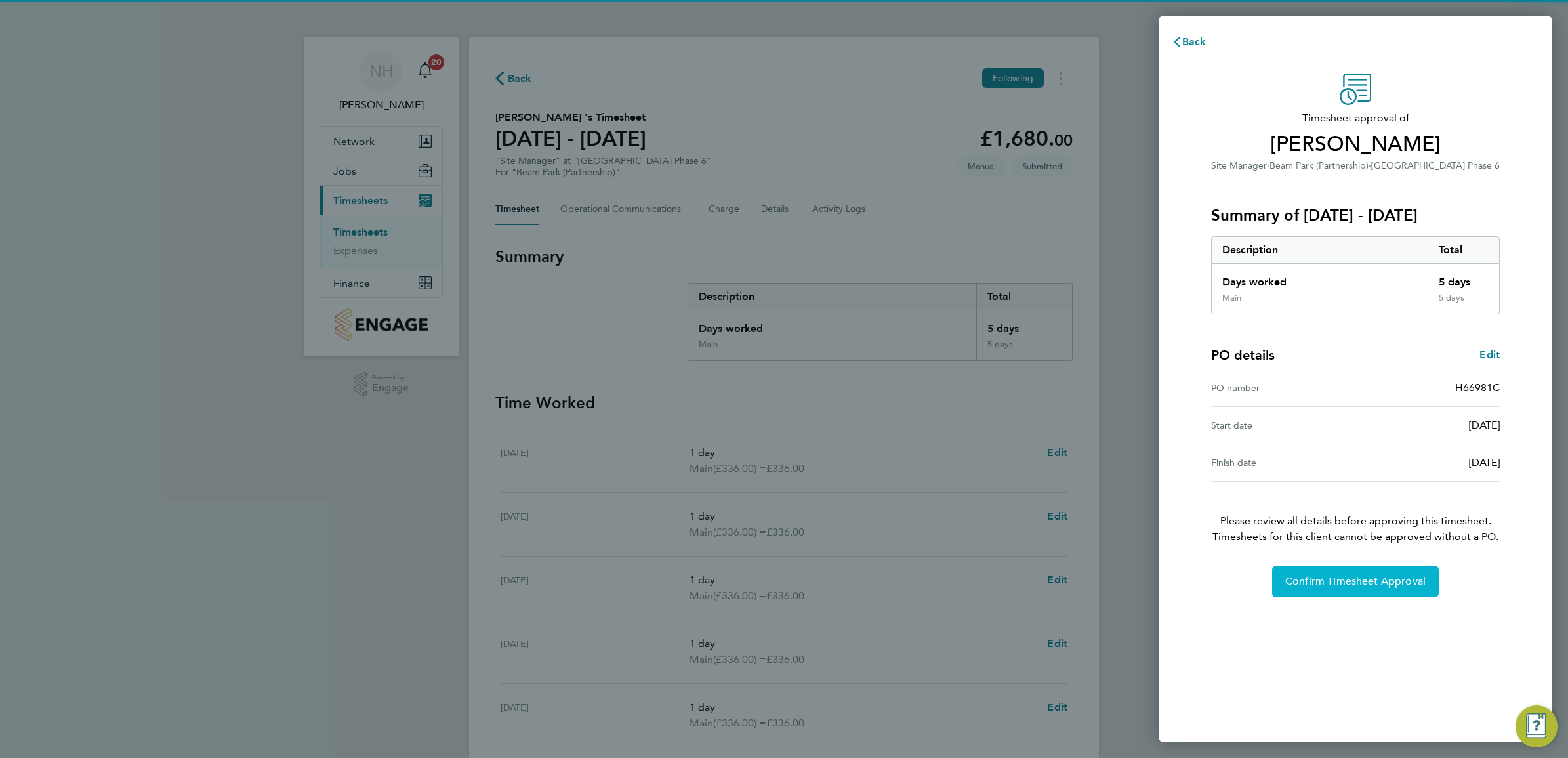
click at [1369, 580] on span "Confirm Timesheet Approval" at bounding box center [1355, 581] width 140 height 13
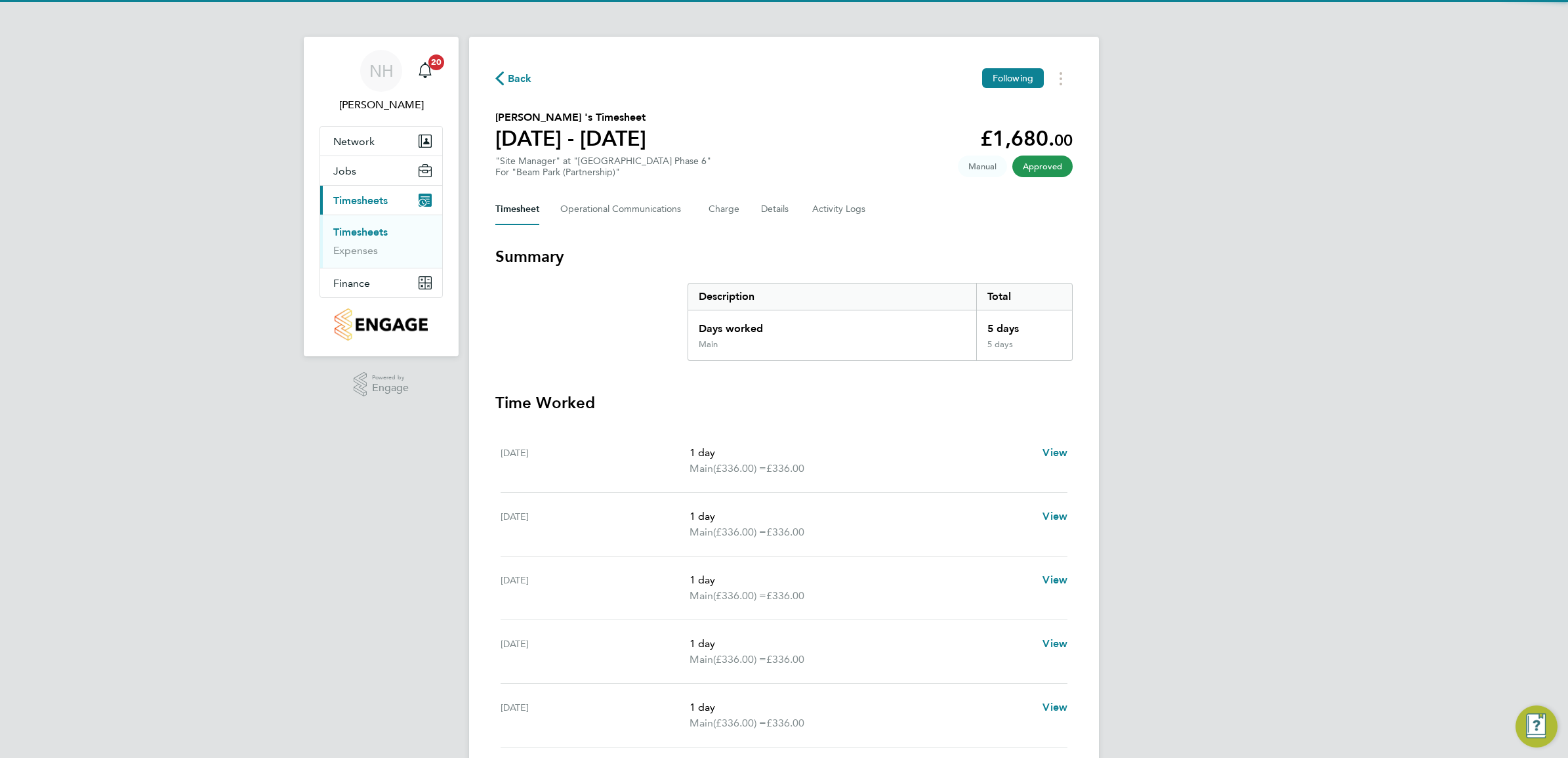
click at [510, 76] on span "Back" at bounding box center [520, 78] width 25 height 16
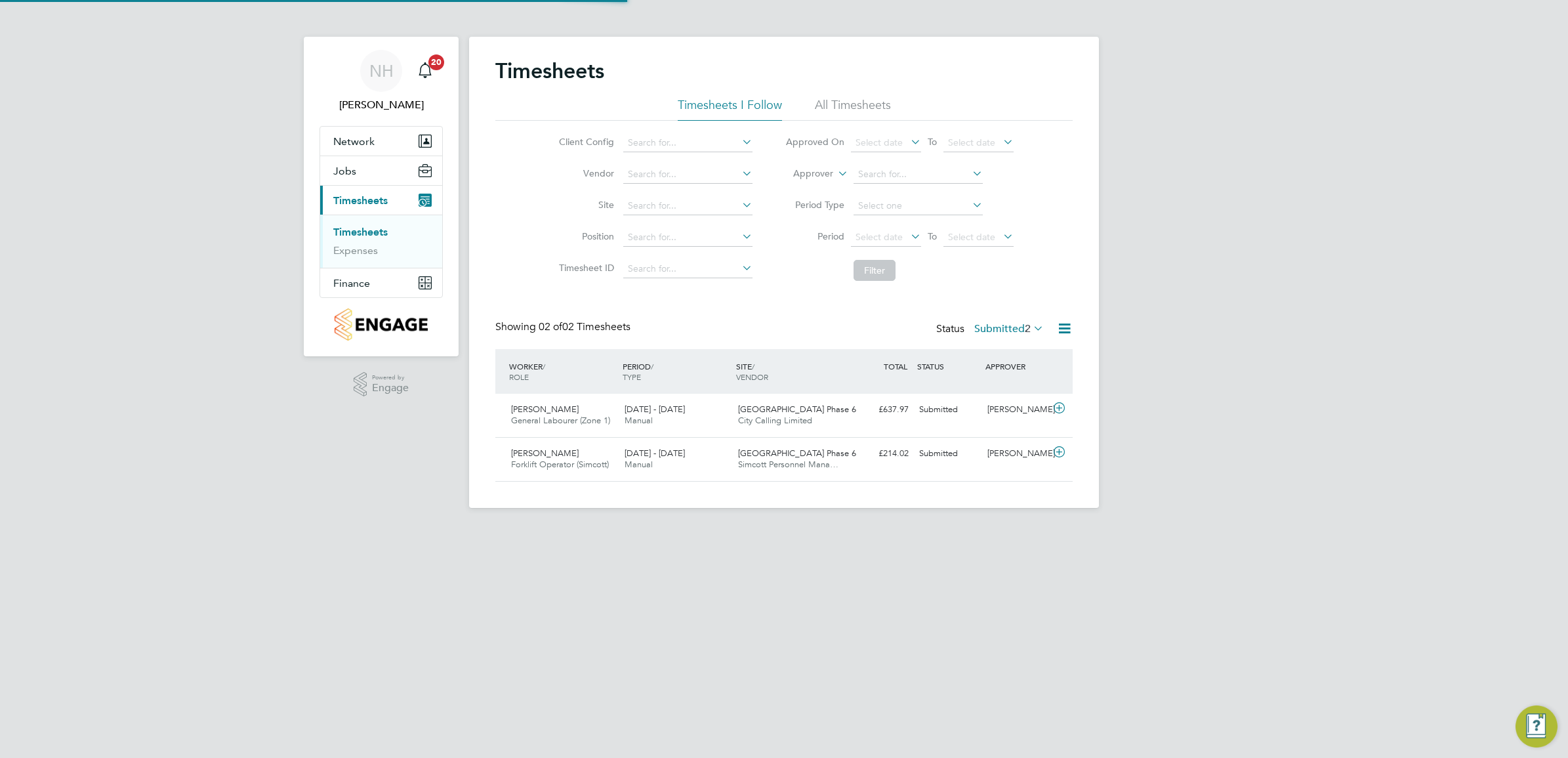
scroll to position [33, 114]
click at [1014, 453] on div "[PERSON_NAME]" at bounding box center [1016, 454] width 68 height 22
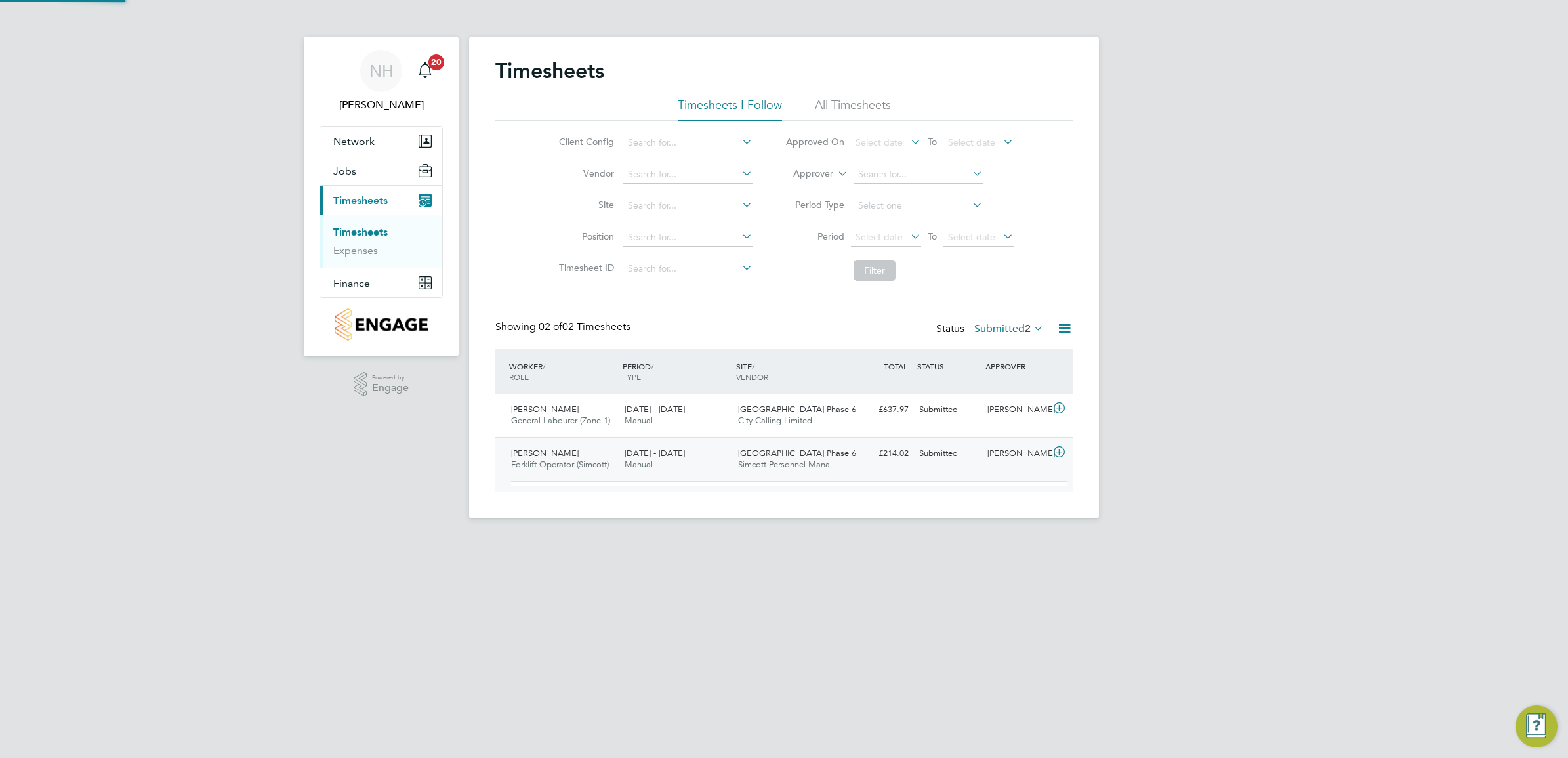
scroll to position [22, 128]
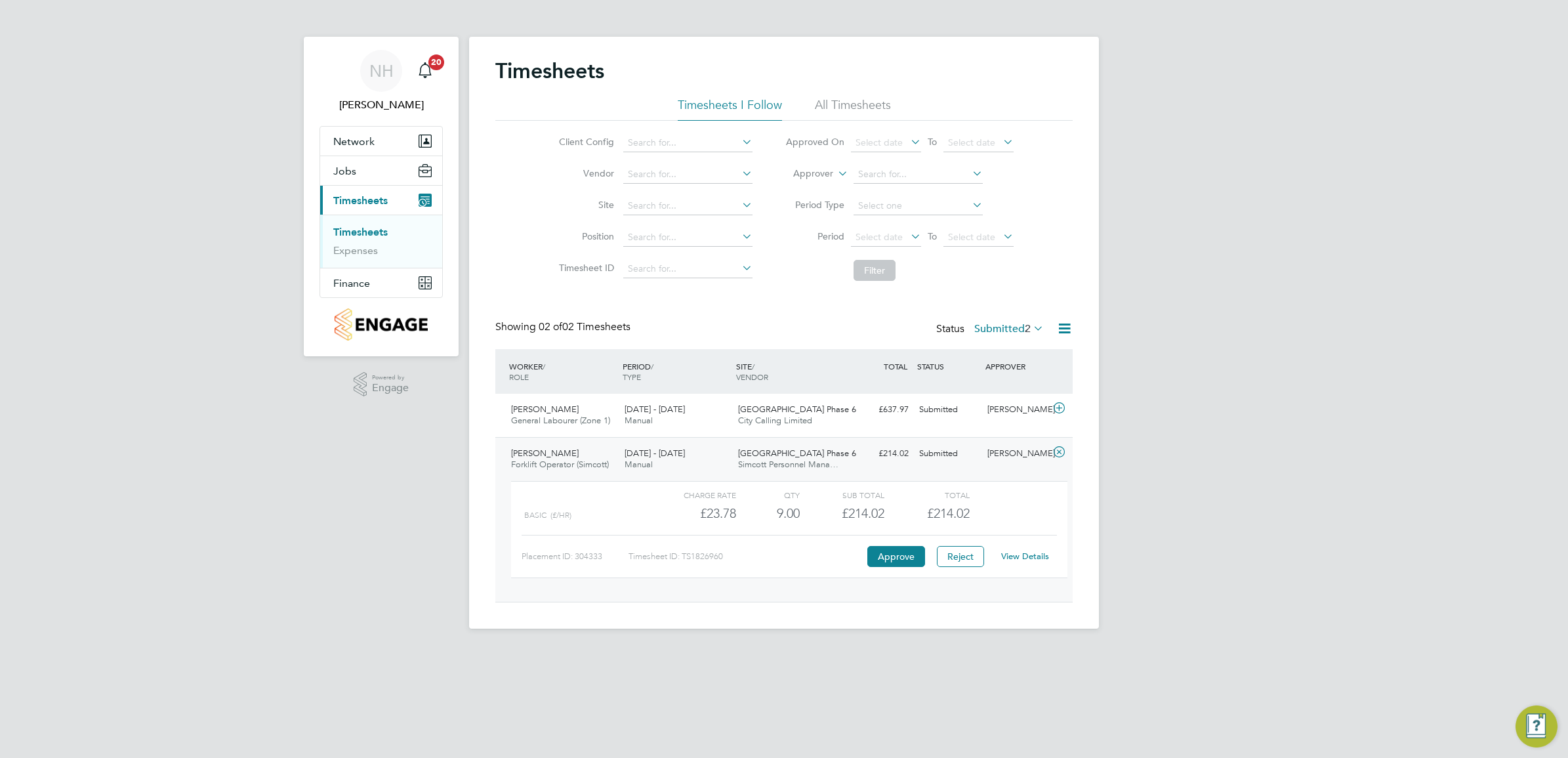
click at [1028, 550] on div "View Details" at bounding box center [1024, 557] width 64 height 21
click at [1019, 559] on link "View Details" at bounding box center [1024, 556] width 48 height 11
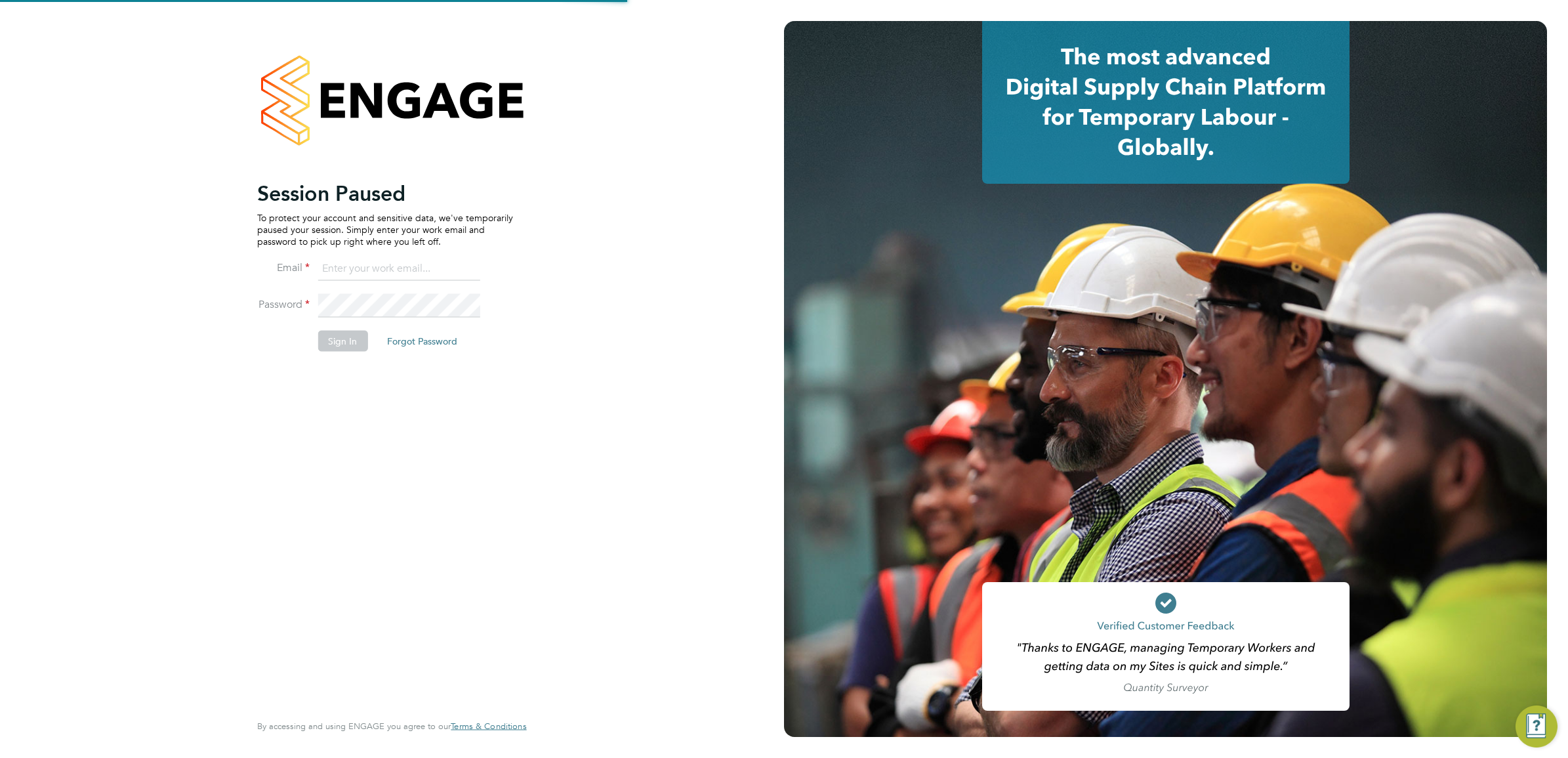
type input "Nikki.Hobden@cpplc.com"
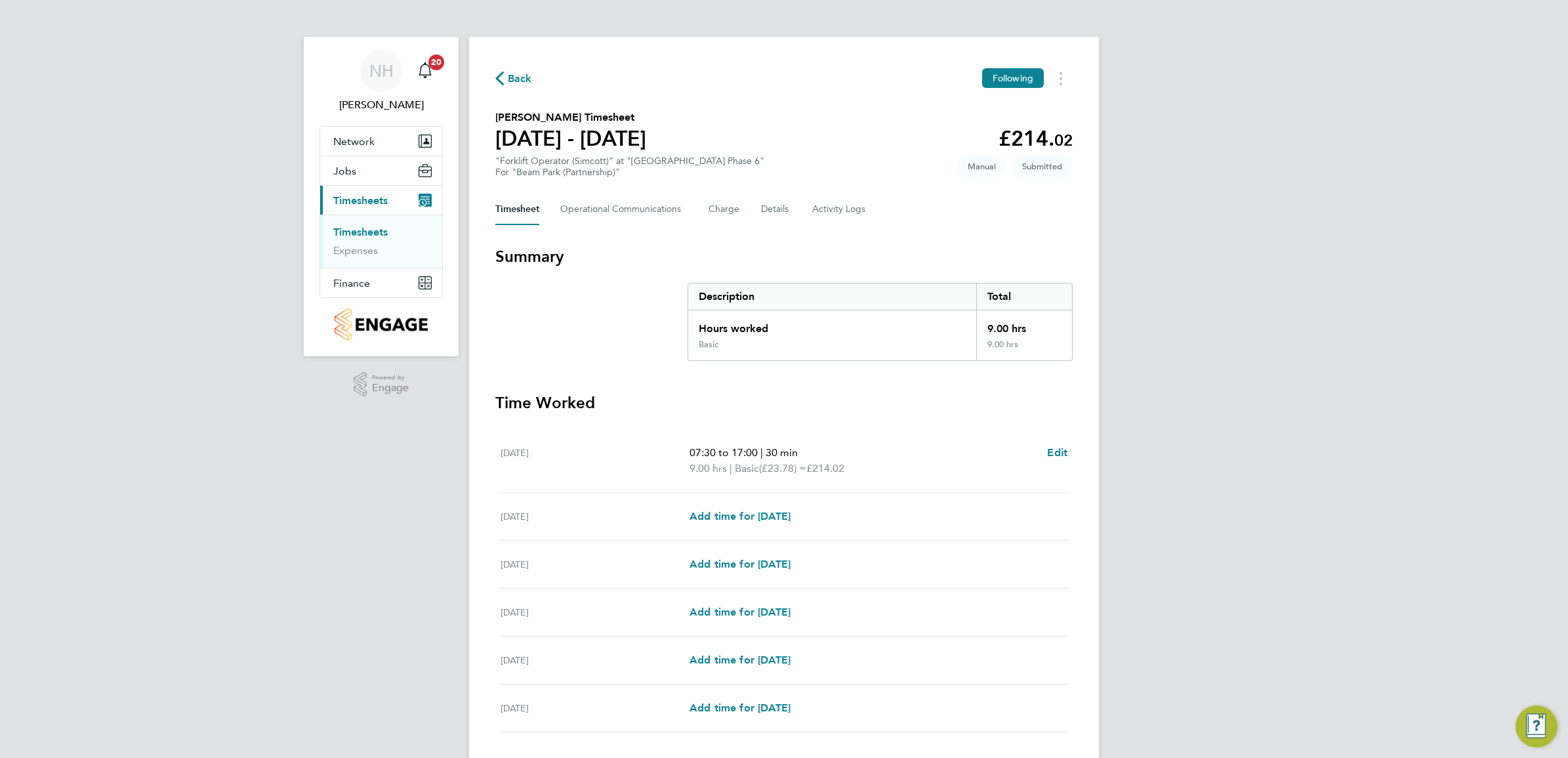
scroll to position [91, 0]
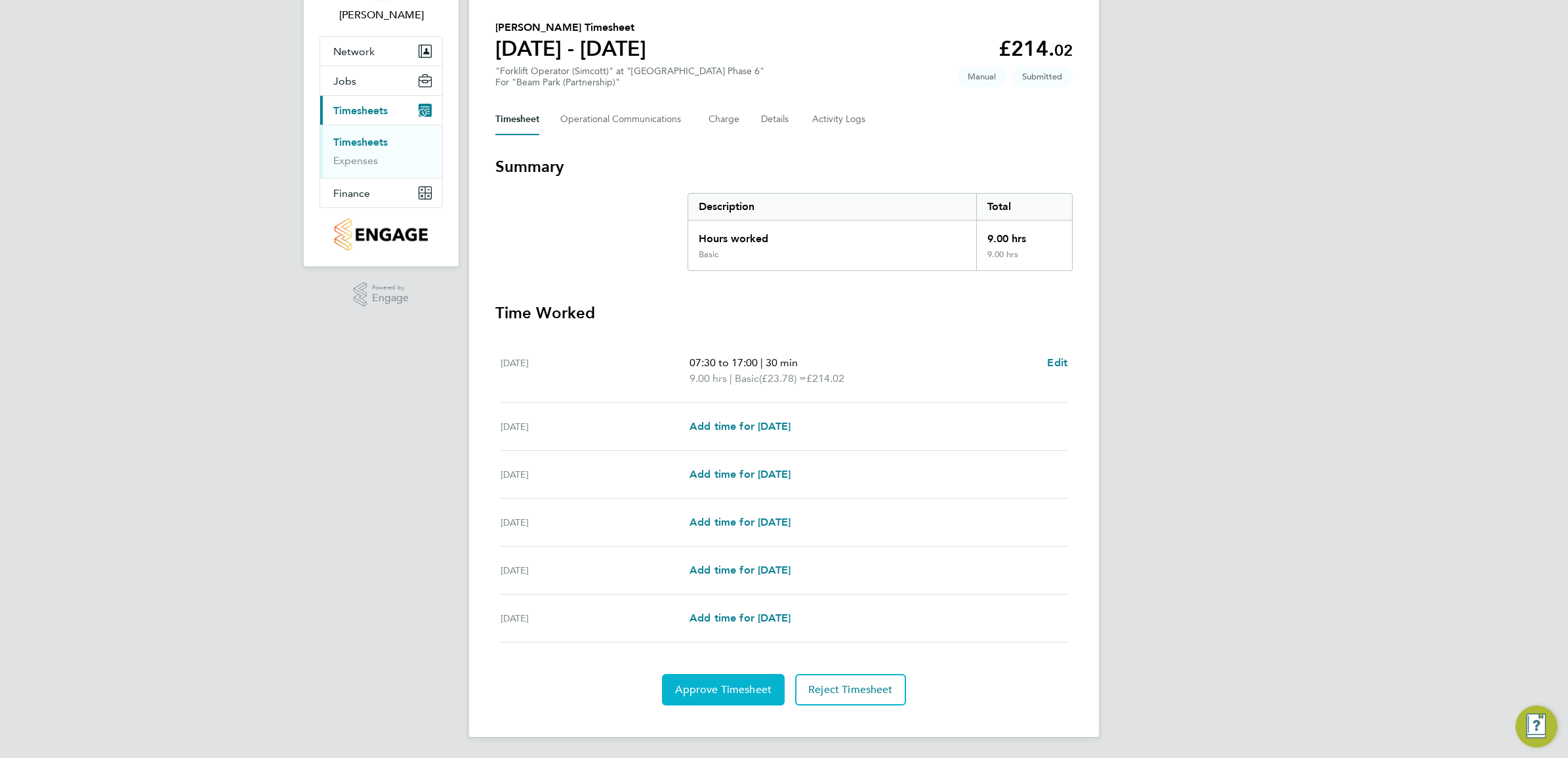
drag, startPoint x: 725, startPoint y: 687, endPoint x: 729, endPoint y: 680, distance: 8.1
click at [725, 687] on span "Approve Timesheet" at bounding box center [722, 689] width 96 height 13
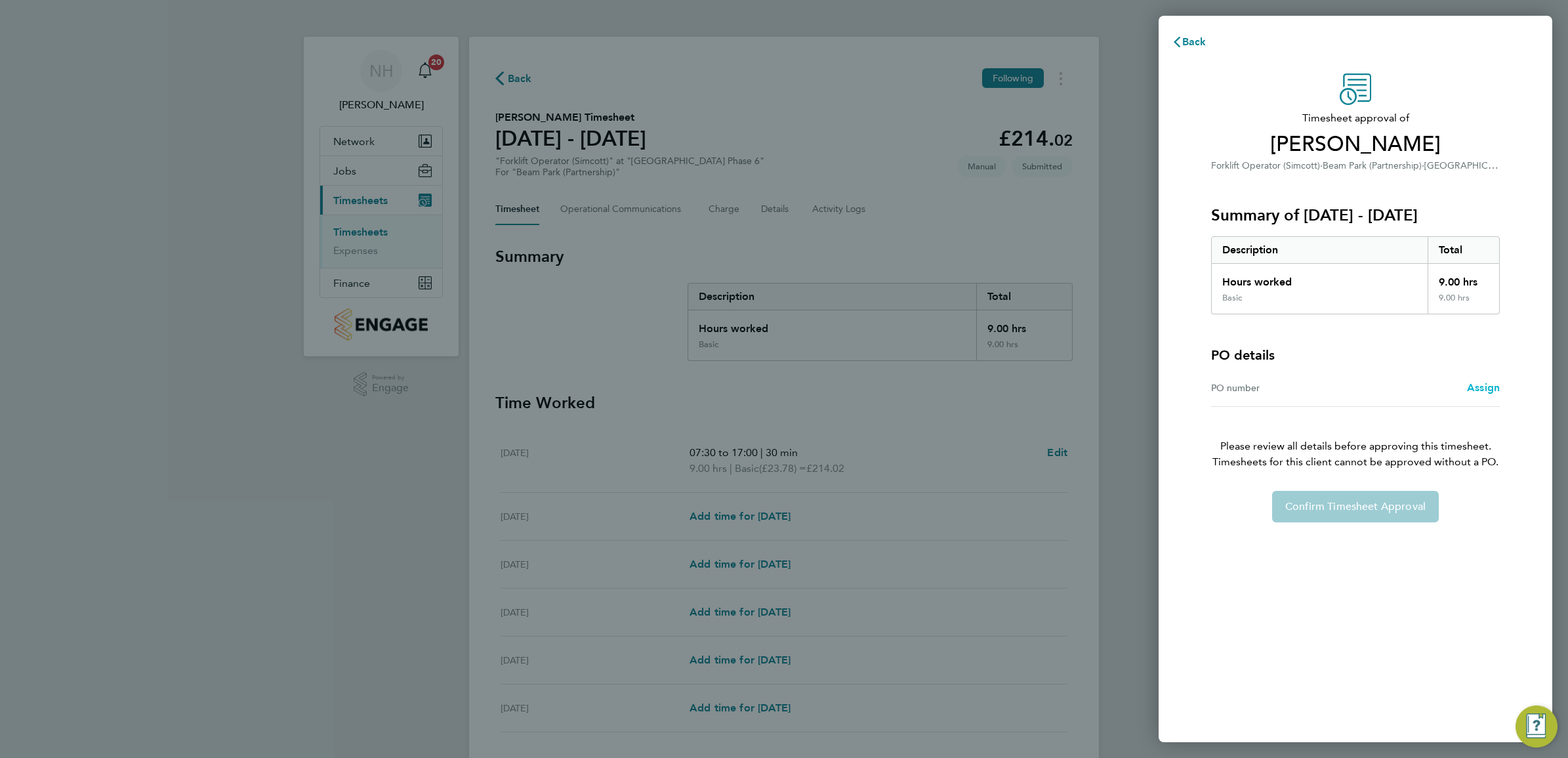
click at [1477, 390] on span "Assign" at bounding box center [1483, 388] width 33 height 12
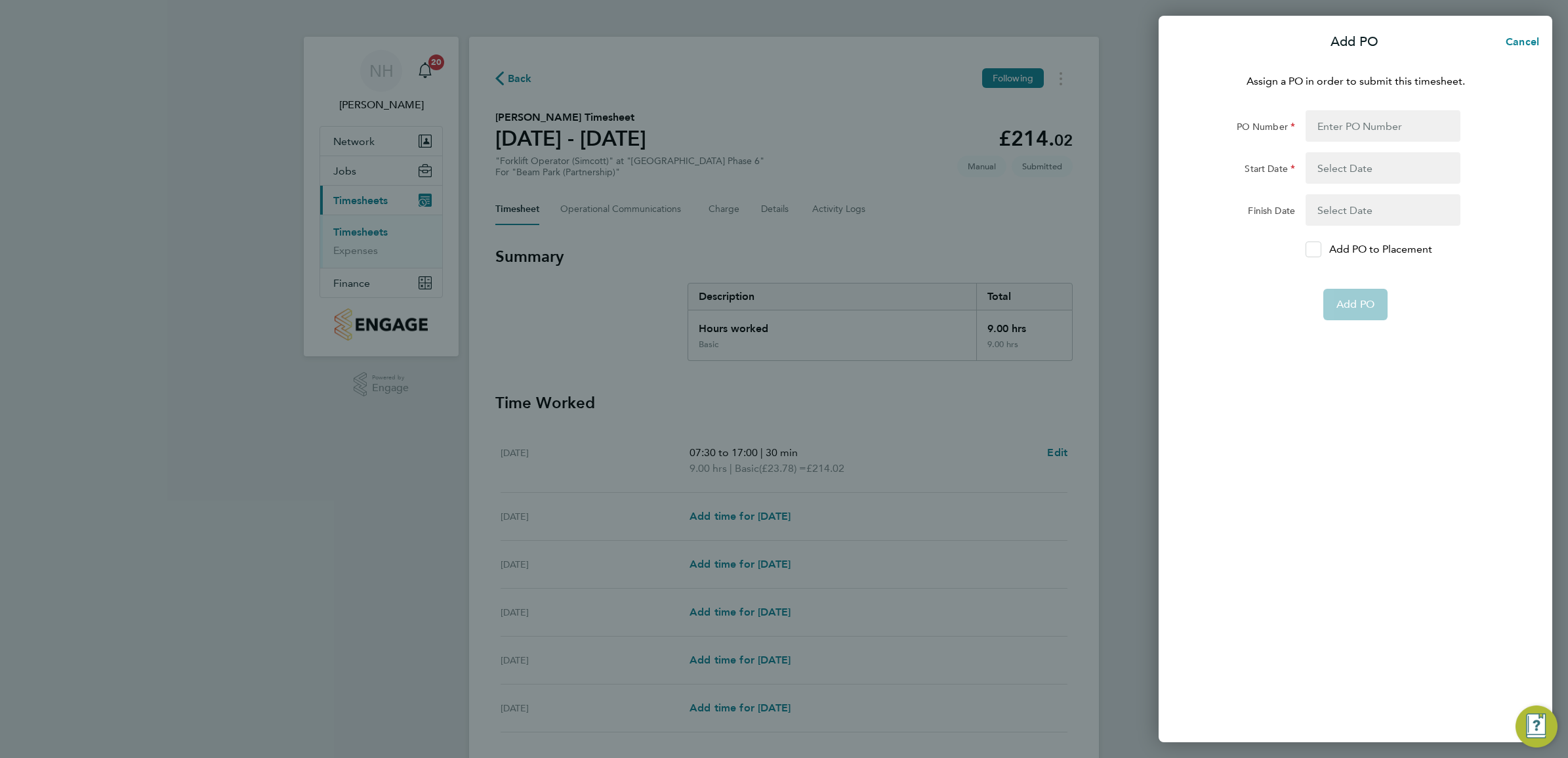
click at [1317, 254] on div at bounding box center [1313, 249] width 16 height 16
click at [1318, 249] on input "Add PO to Placement" at bounding box center [1318, 249] width 0 height 0
click at [1345, 125] on input "PO Number" at bounding box center [1383, 126] width 155 height 32
type input "H66981B"
type input "19 Mar 25"
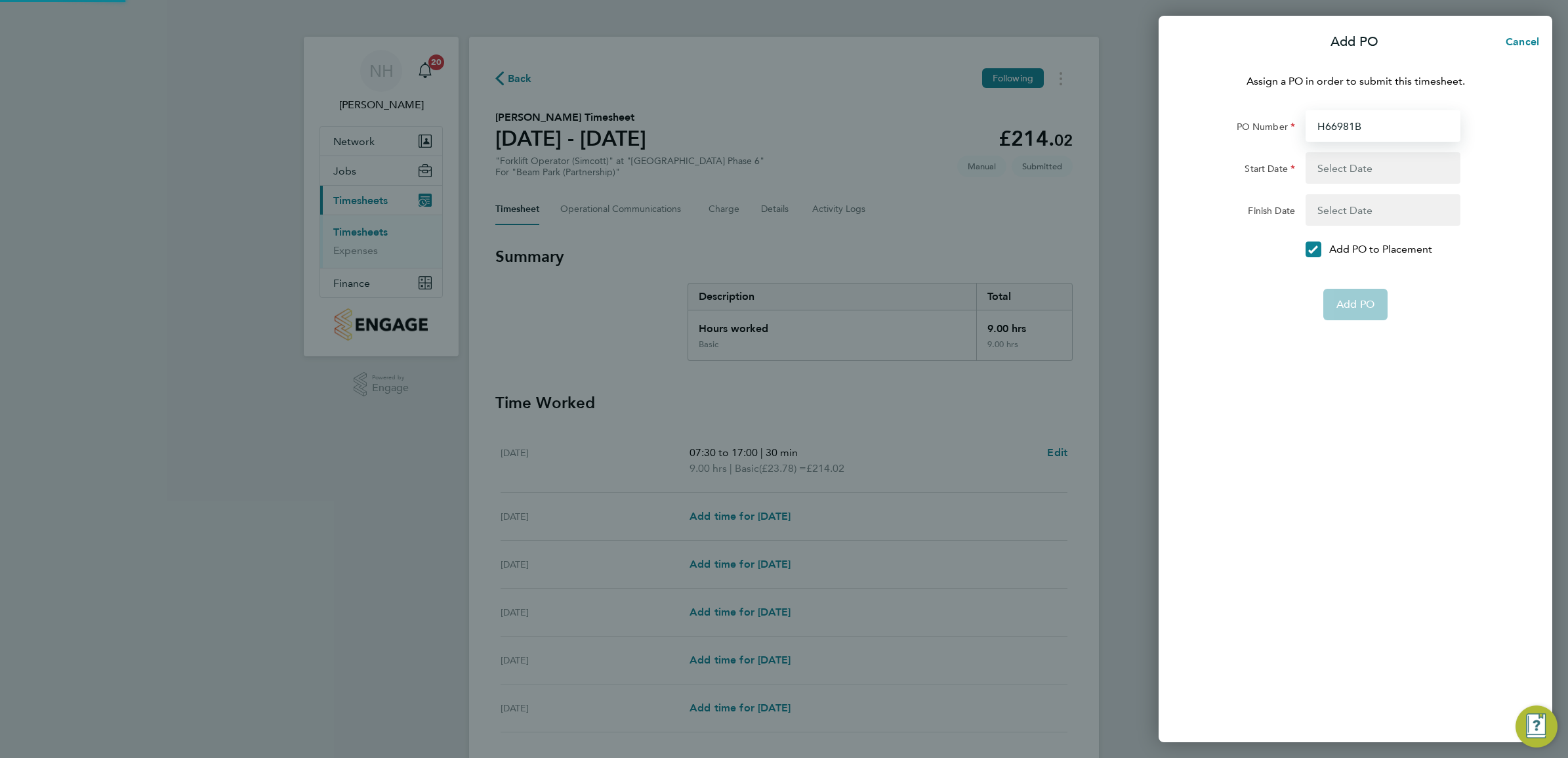
type input "31 Dec 26"
click at [1369, 277] on span "Add PO" at bounding box center [1355, 272] width 38 height 13
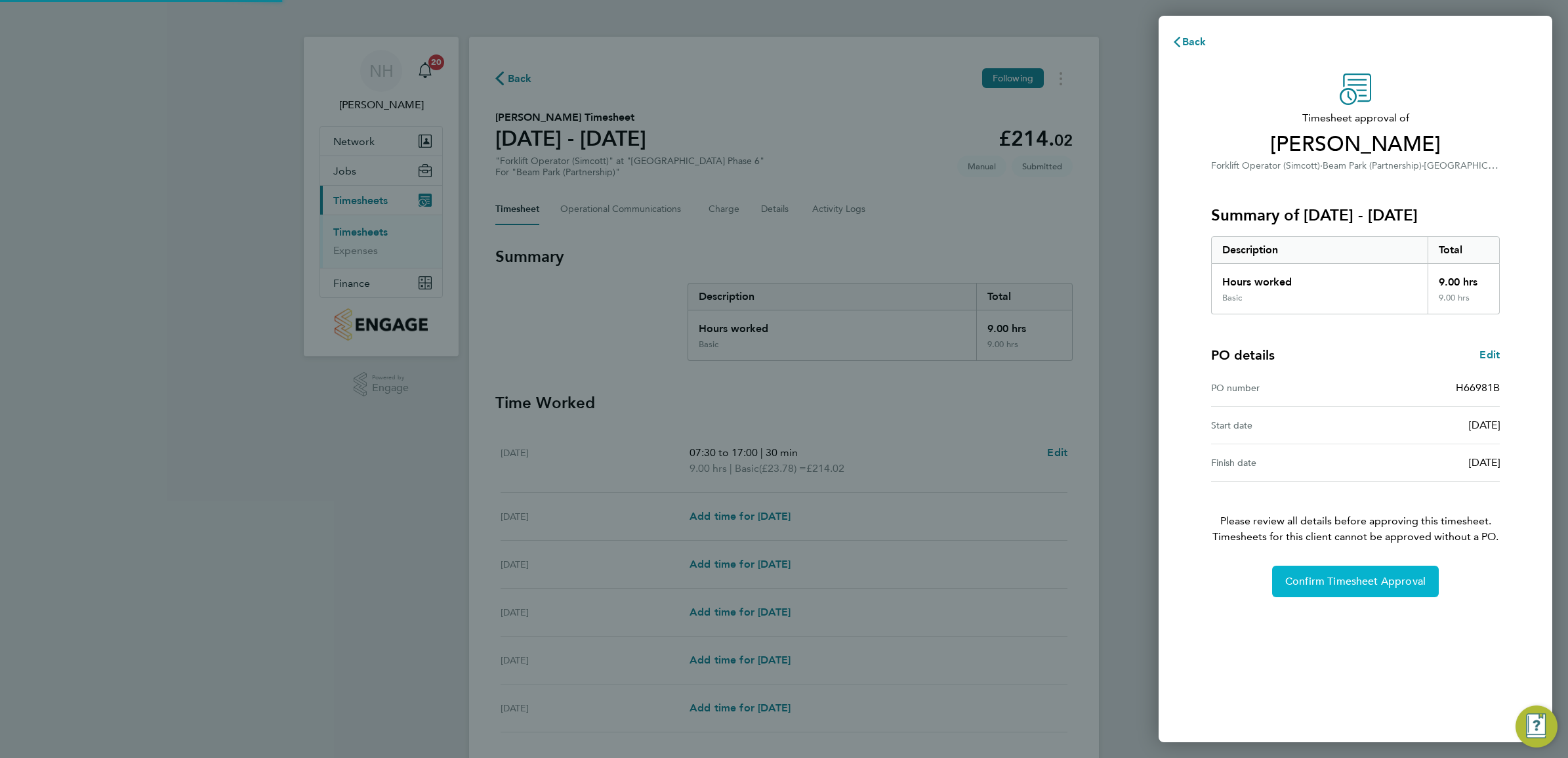
click at [1402, 583] on span "Confirm Timesheet Approval" at bounding box center [1355, 581] width 140 height 13
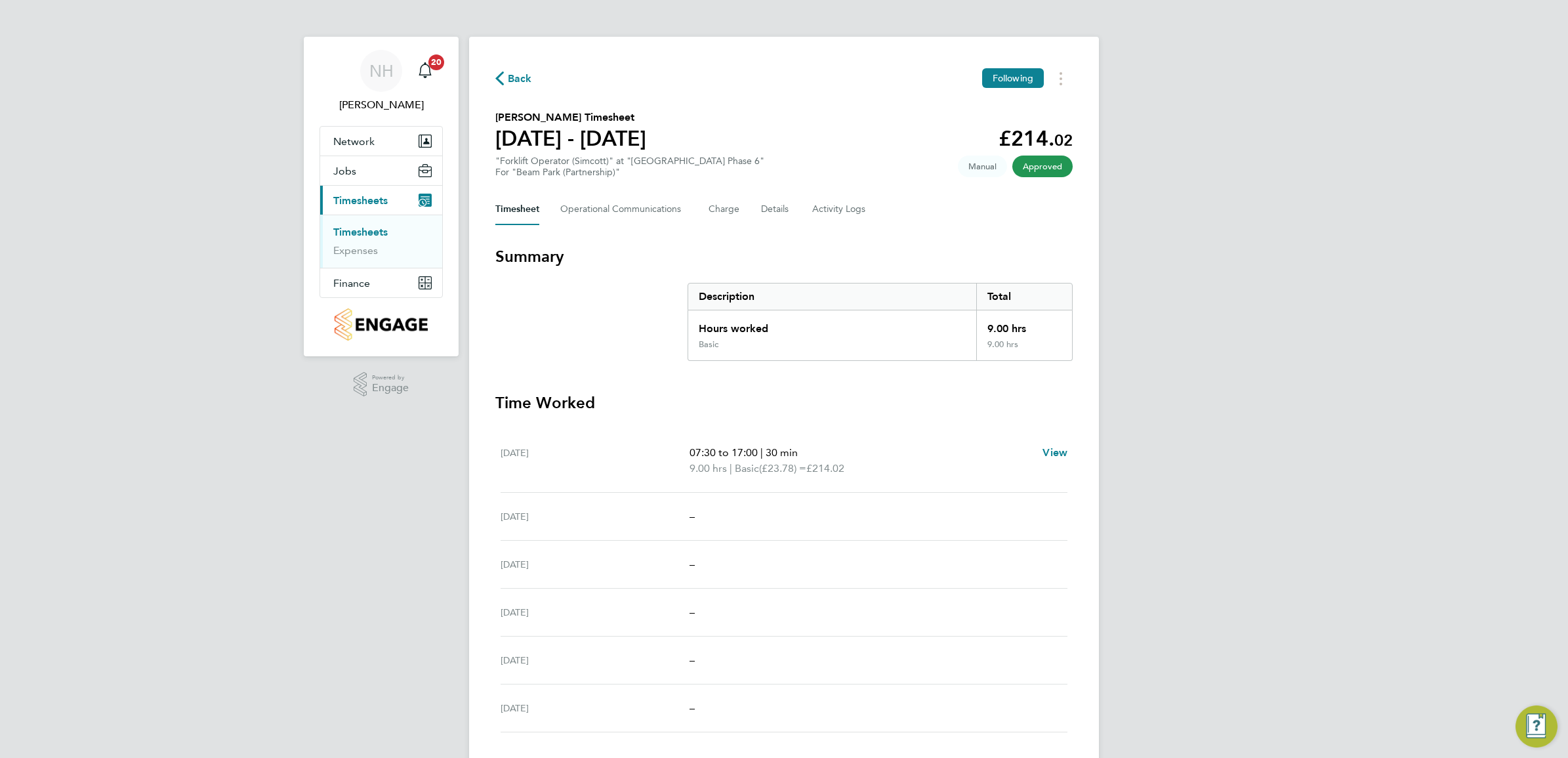
click at [526, 77] on span "Back" at bounding box center [520, 78] width 25 height 16
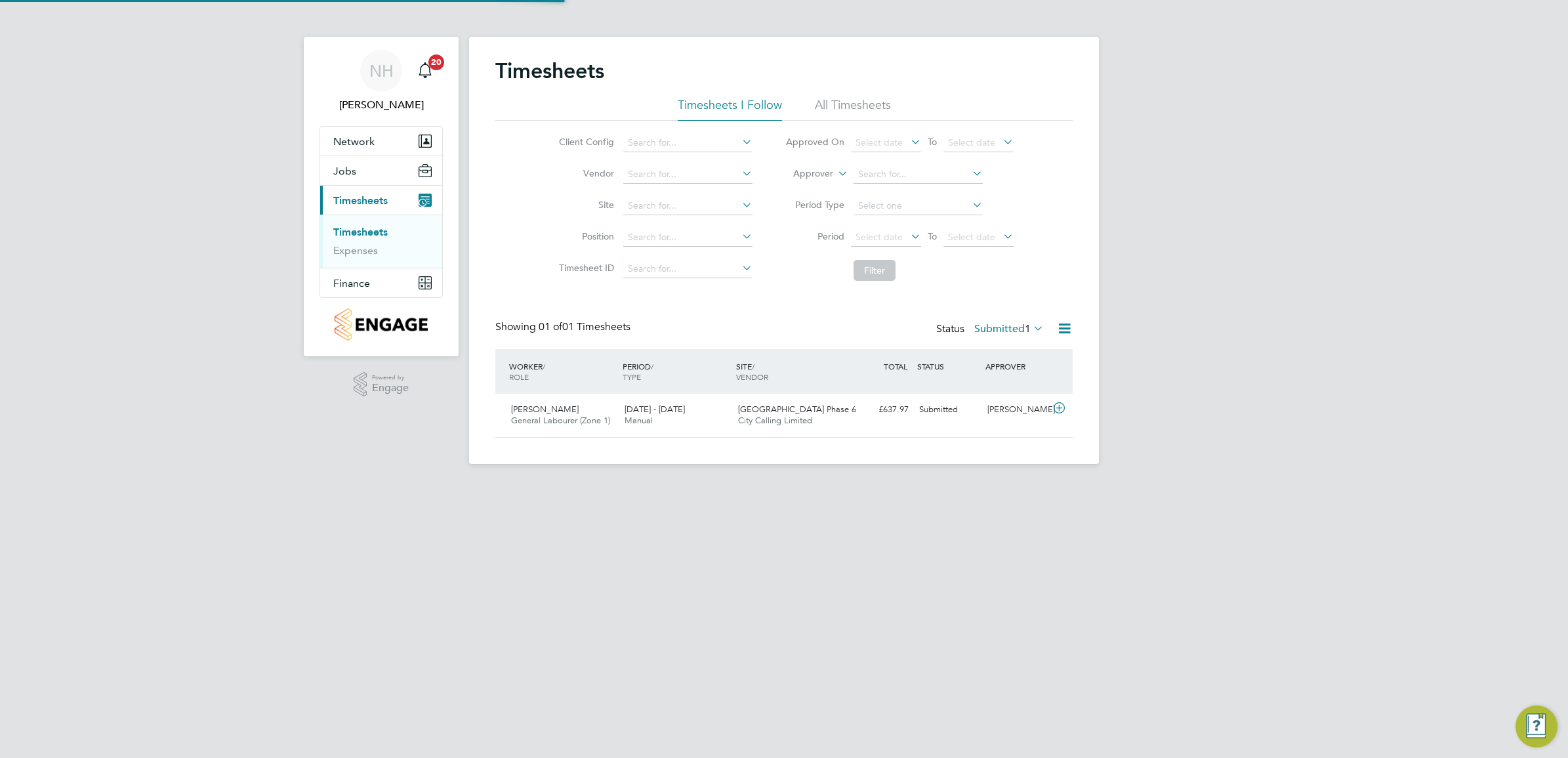
scroll to position [33, 114]
click at [1014, 407] on div "[PERSON_NAME]" at bounding box center [1016, 410] width 68 height 22
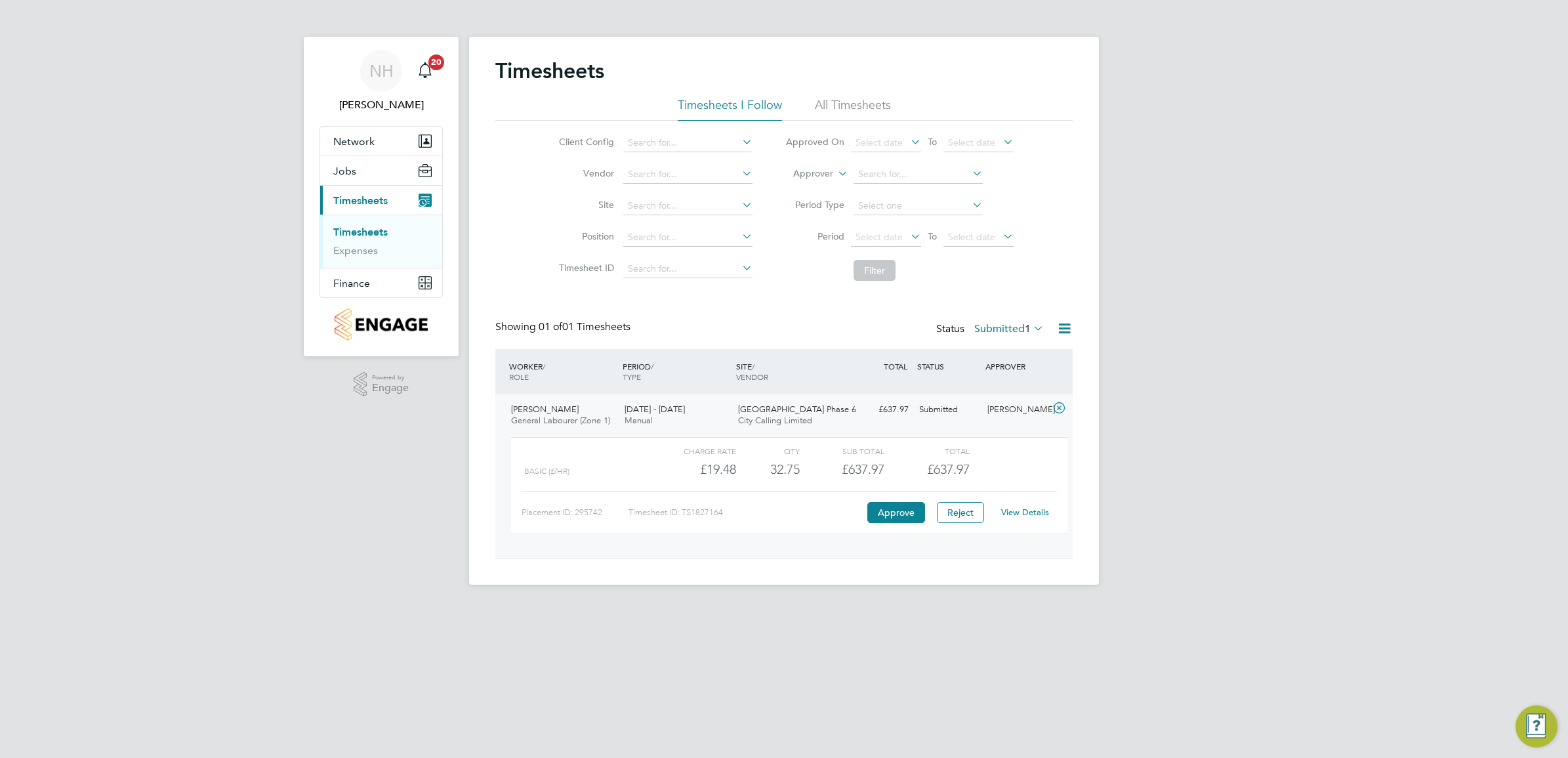
click at [1027, 513] on link "View Details" at bounding box center [1024, 512] width 48 height 11
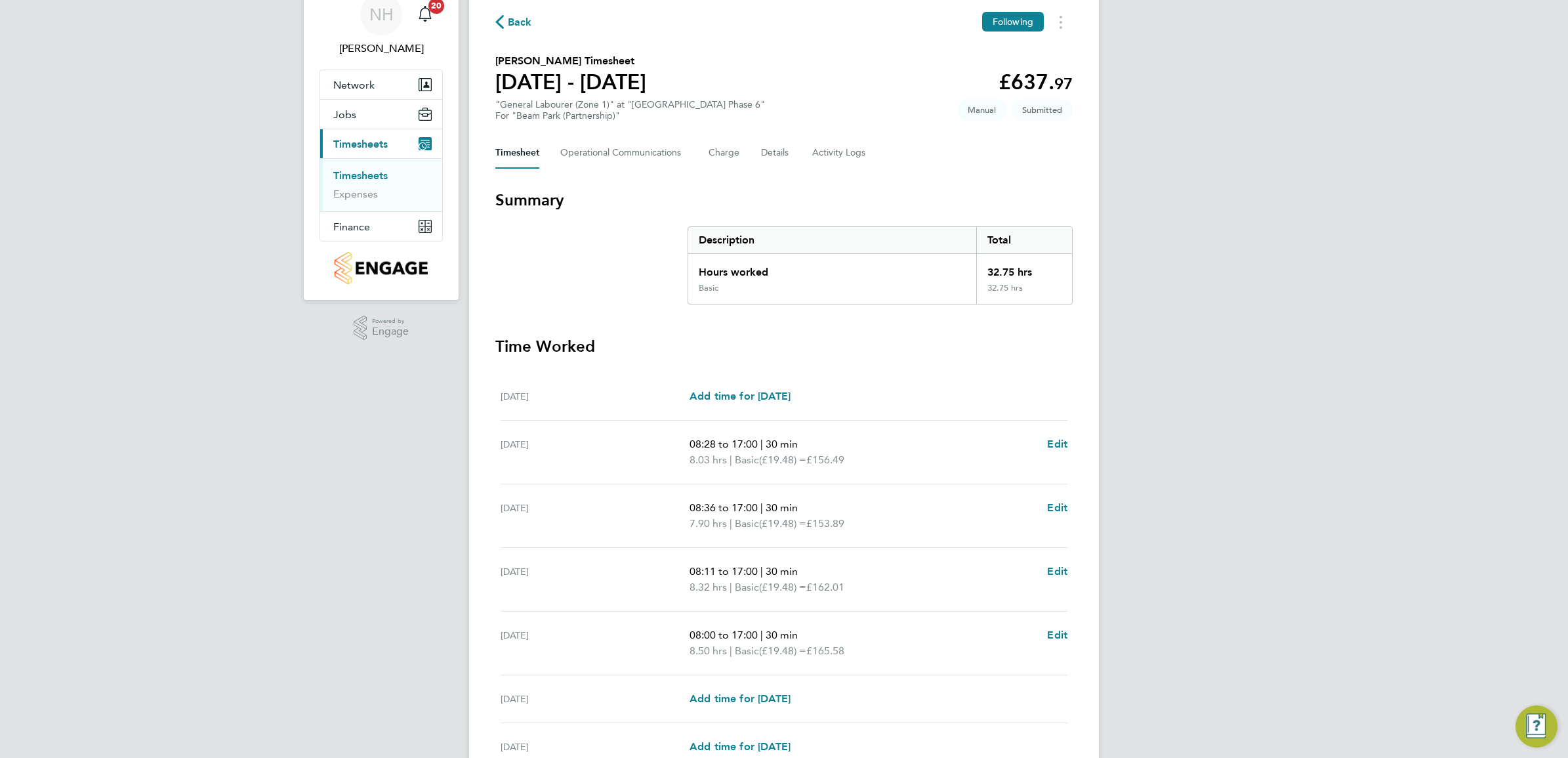
scroll to position [186, 0]
